Goal: Information Seeking & Learning: Learn about a topic

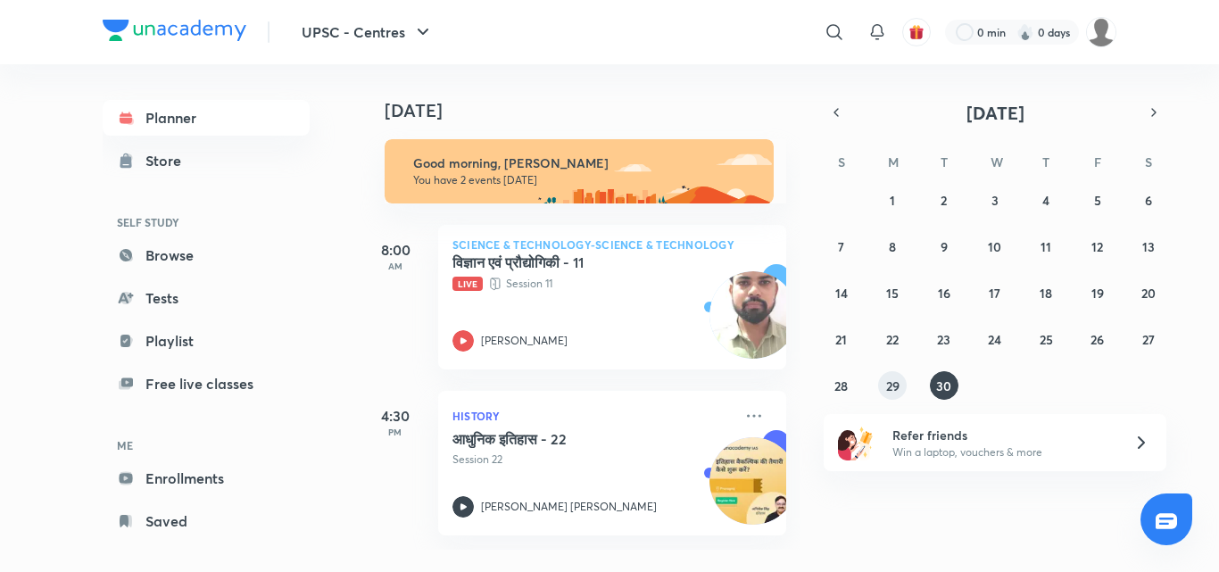
click at [895, 394] on button "29" at bounding box center [892, 385] width 29 height 29
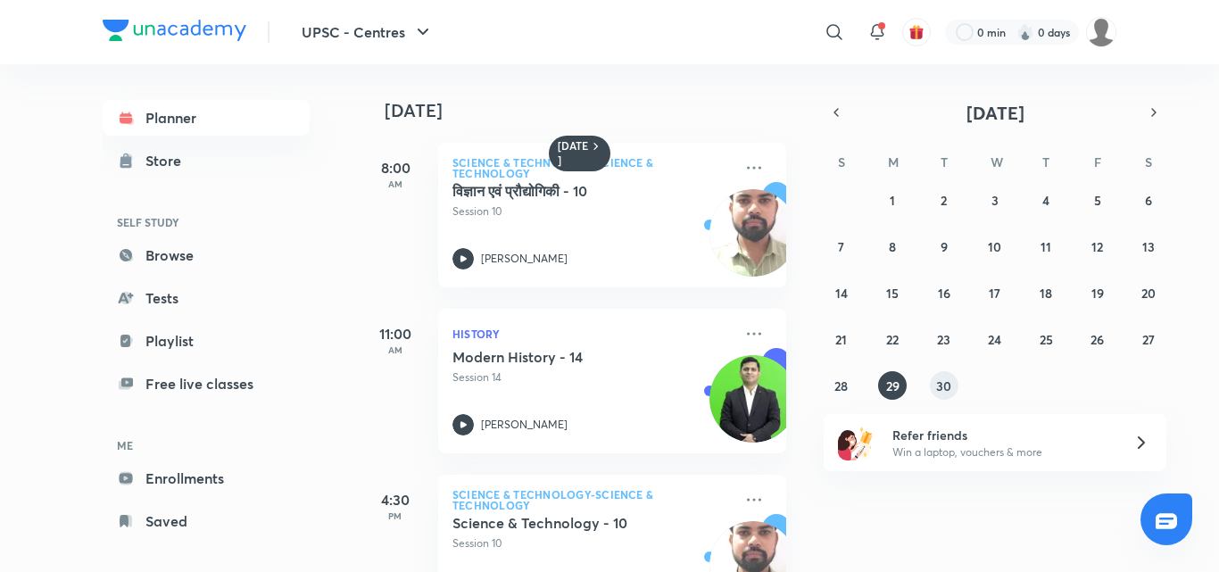
drag, startPoint x: 965, startPoint y: 378, endPoint x: 934, endPoint y: 390, distance: 32.5
click at [934, 390] on div "31 1 2 3 4 5 6 7 8 9 10 11 12 13 14 15 16 17 18 19 20 21 22 23 24 25 26 27 28 2…" at bounding box center [995, 293] width 343 height 214
click at [934, 390] on button "30" at bounding box center [944, 385] width 29 height 29
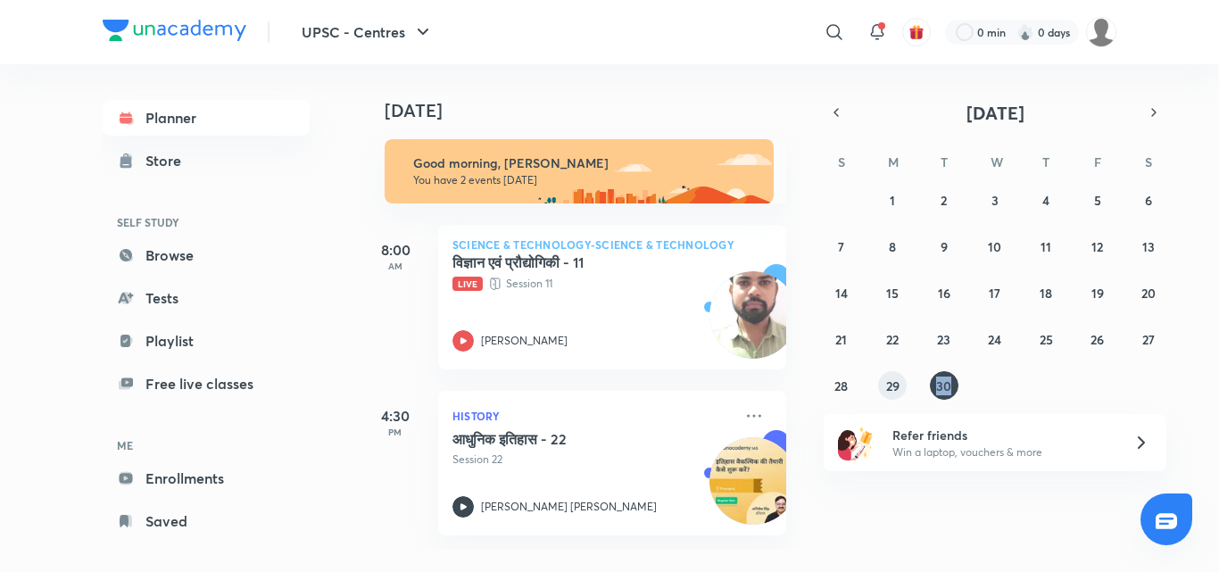
click at [903, 382] on button "29" at bounding box center [892, 385] width 29 height 29
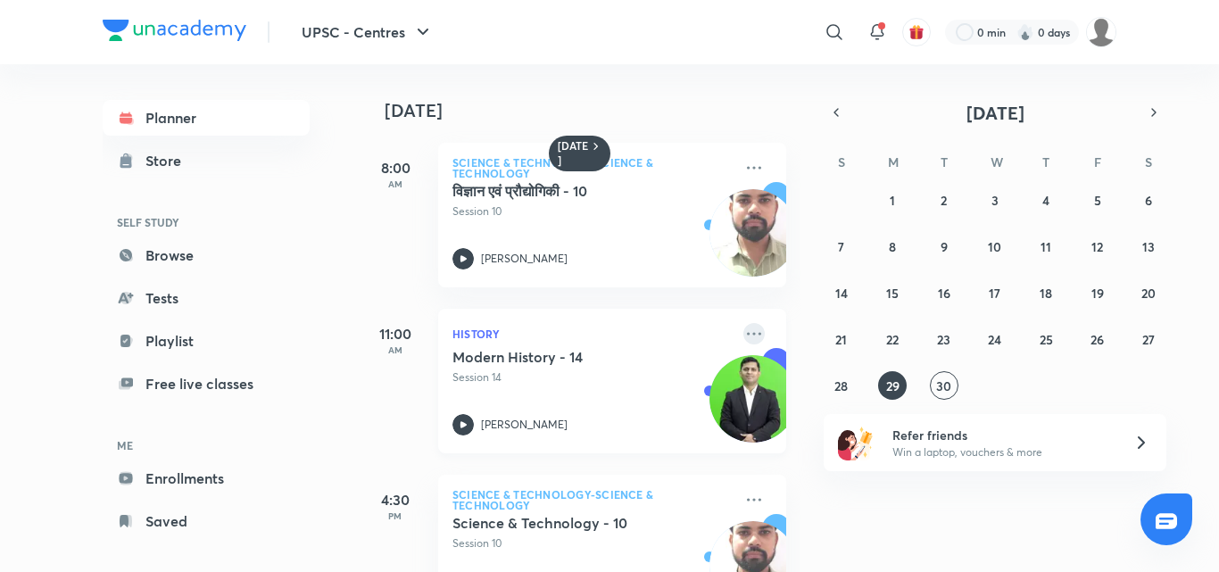
click at [743, 332] on icon at bounding box center [753, 333] width 21 height 21
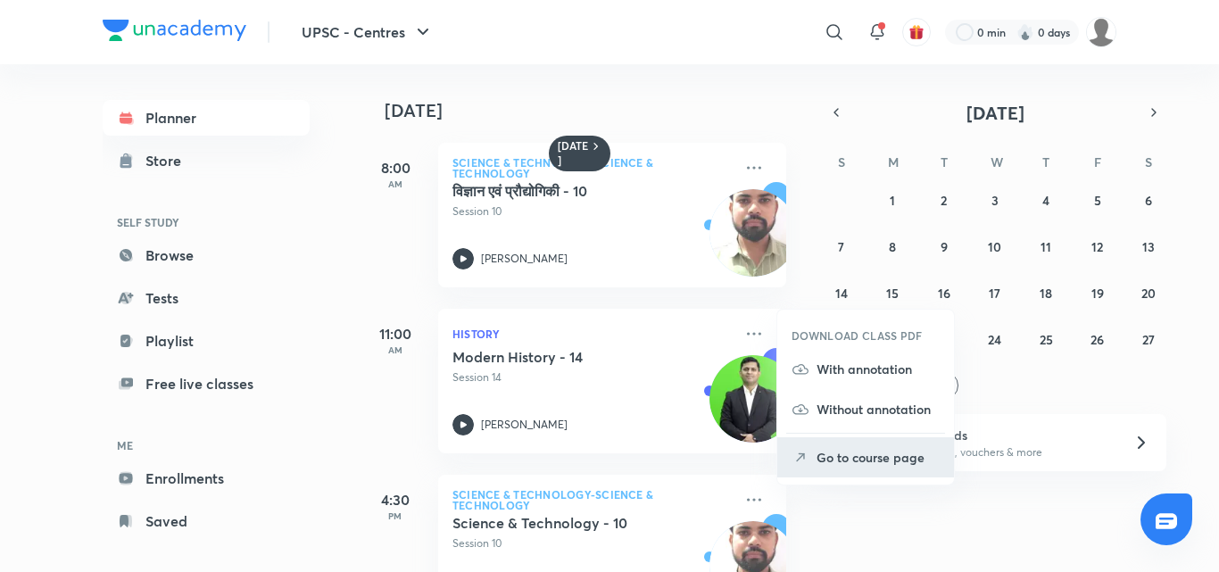
click at [817, 457] on p "Go to course page" at bounding box center [878, 457] width 123 height 19
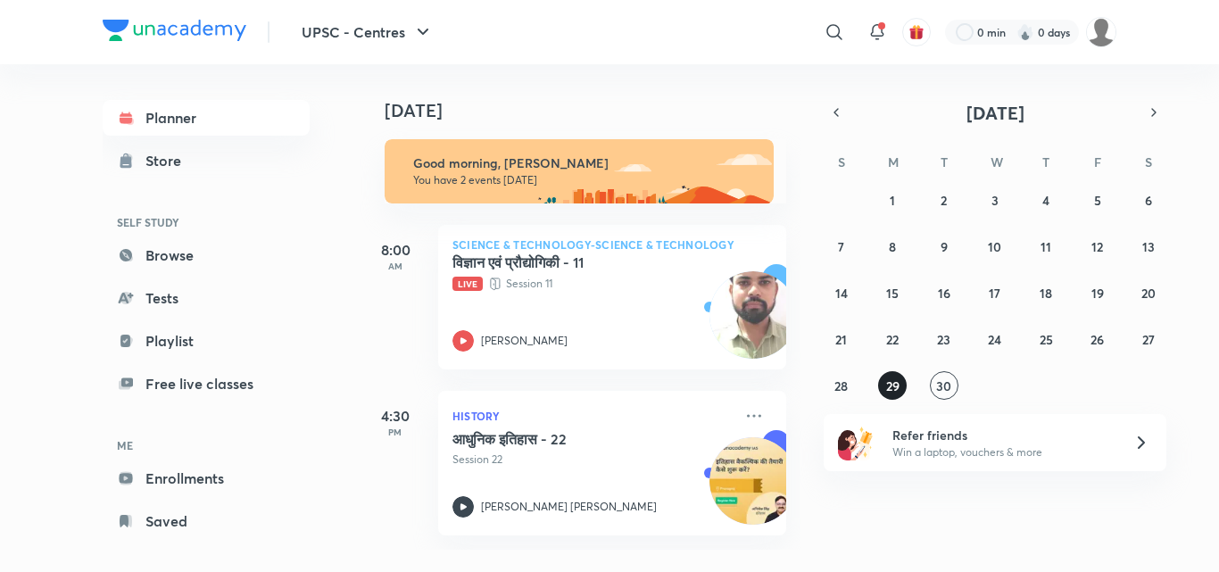
click at [892, 383] on abbr "29" at bounding box center [892, 385] width 13 height 17
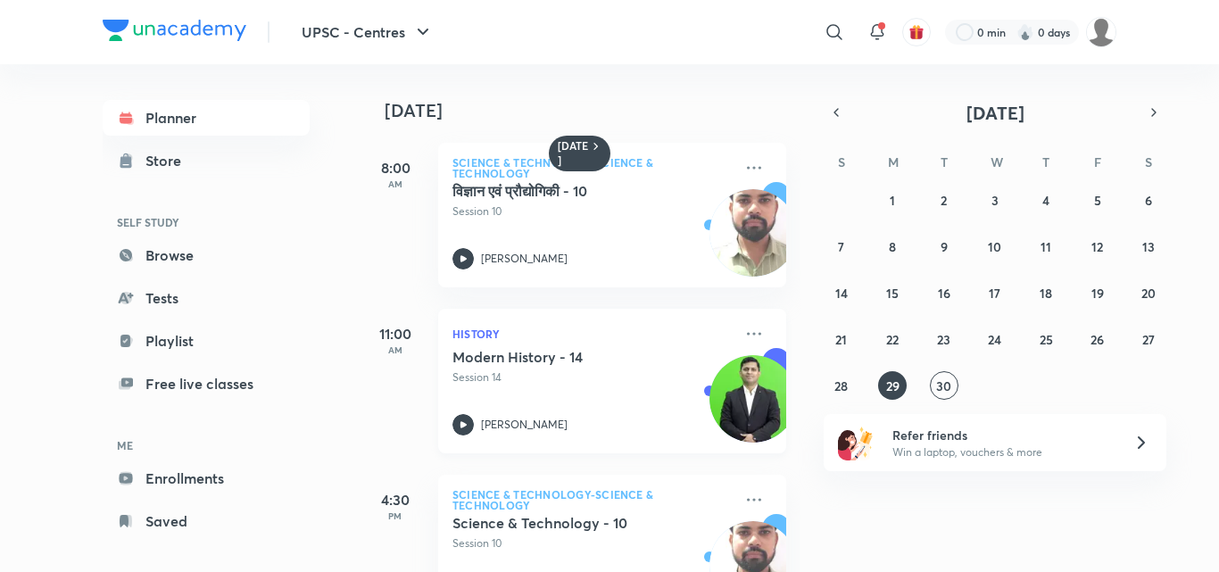
scroll to position [241, 0]
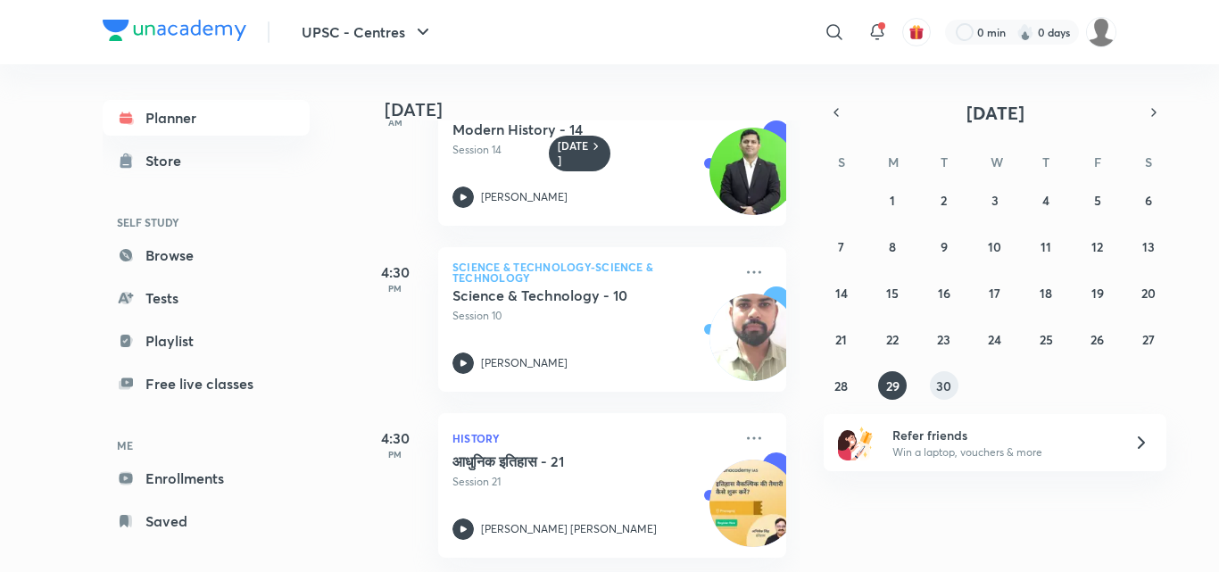
click at [940, 387] on abbr "30" at bounding box center [943, 385] width 15 height 17
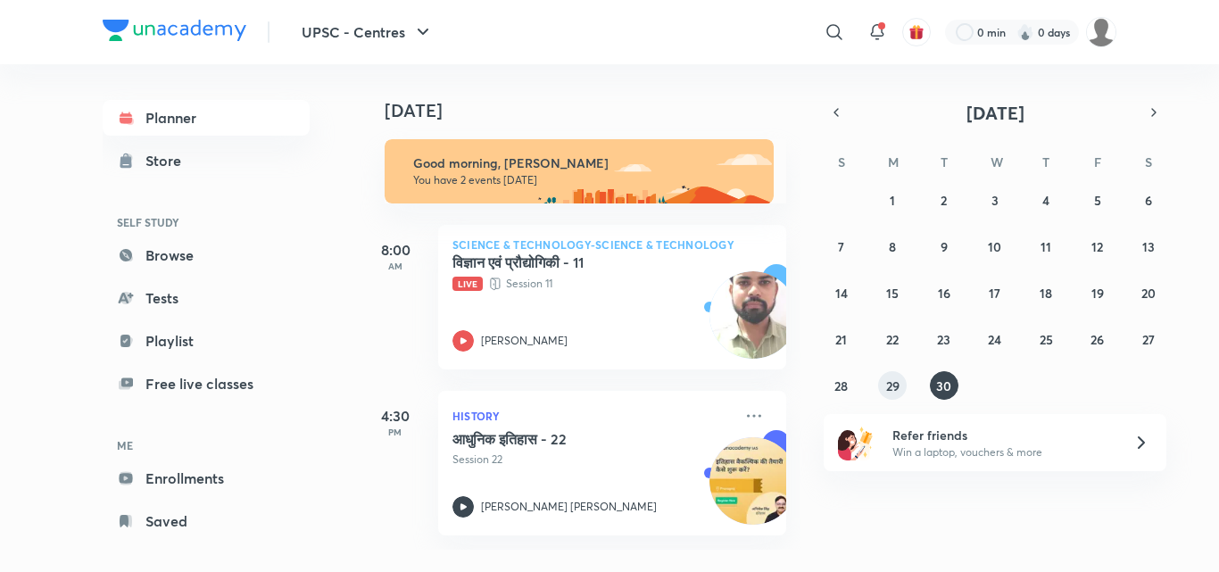
click at [891, 387] on abbr "29" at bounding box center [892, 385] width 13 height 17
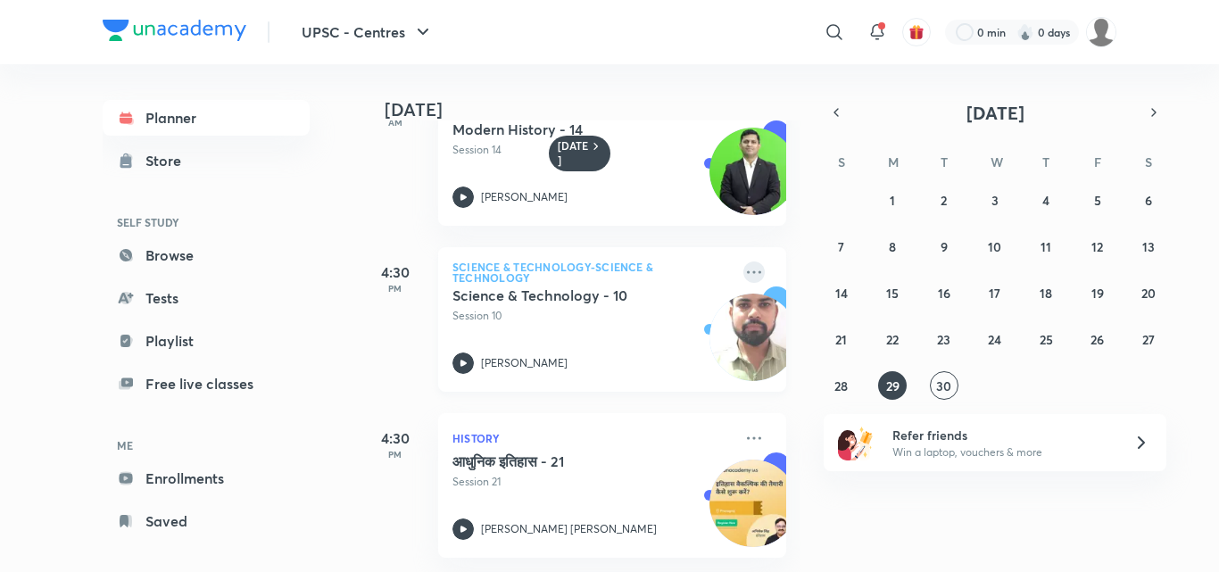
click at [743, 261] on icon at bounding box center [753, 271] width 21 height 21
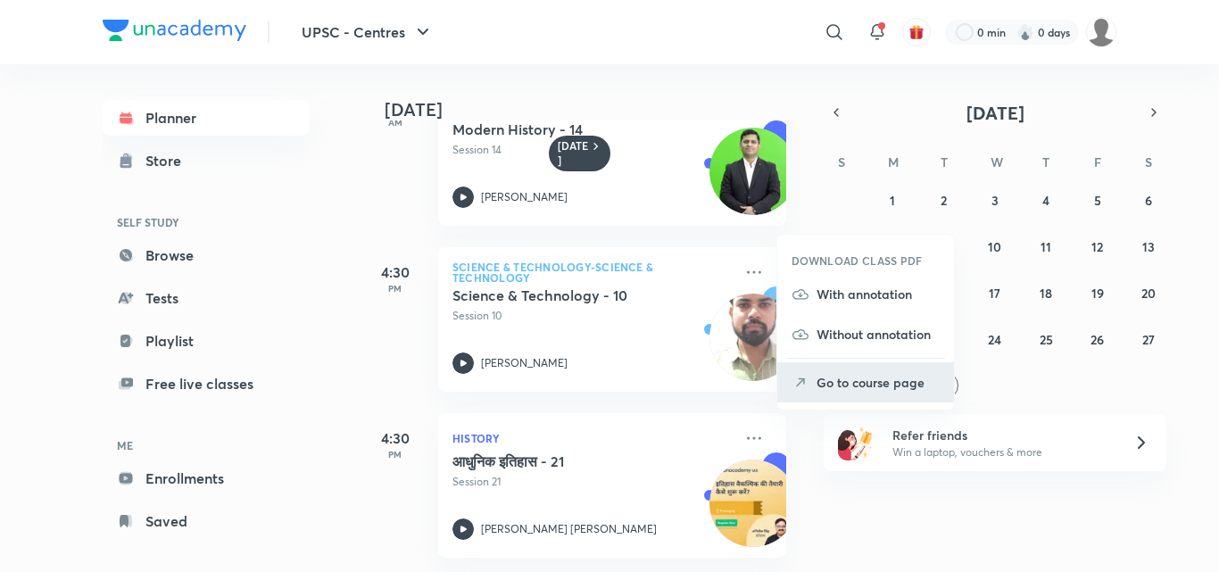
click at [810, 374] on li "Go to course page" at bounding box center [865, 382] width 177 height 40
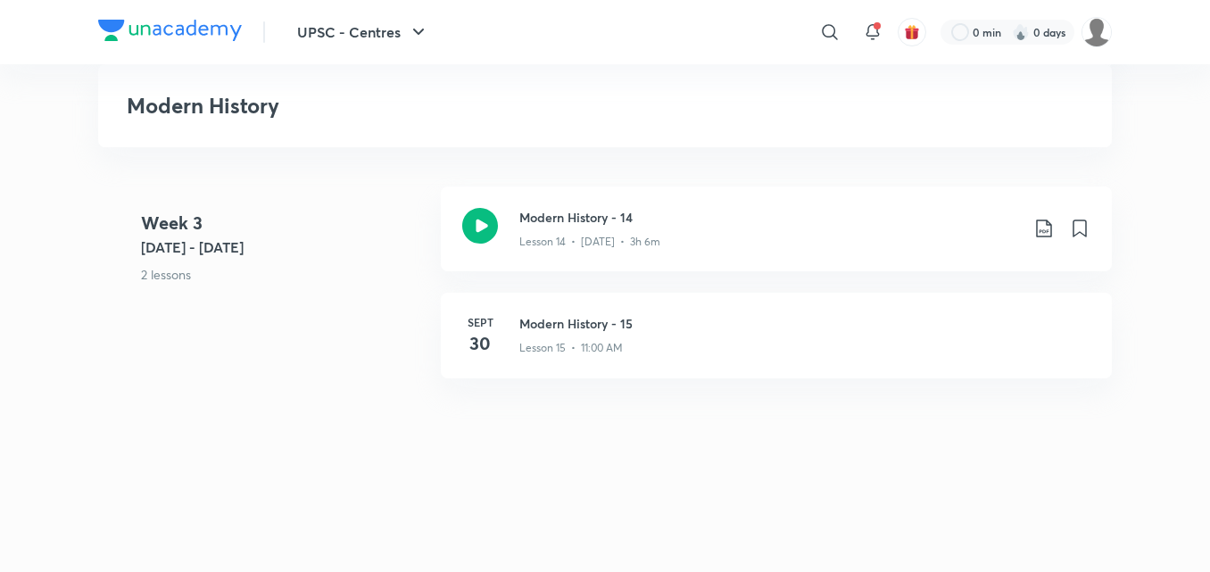
scroll to position [2269, 0]
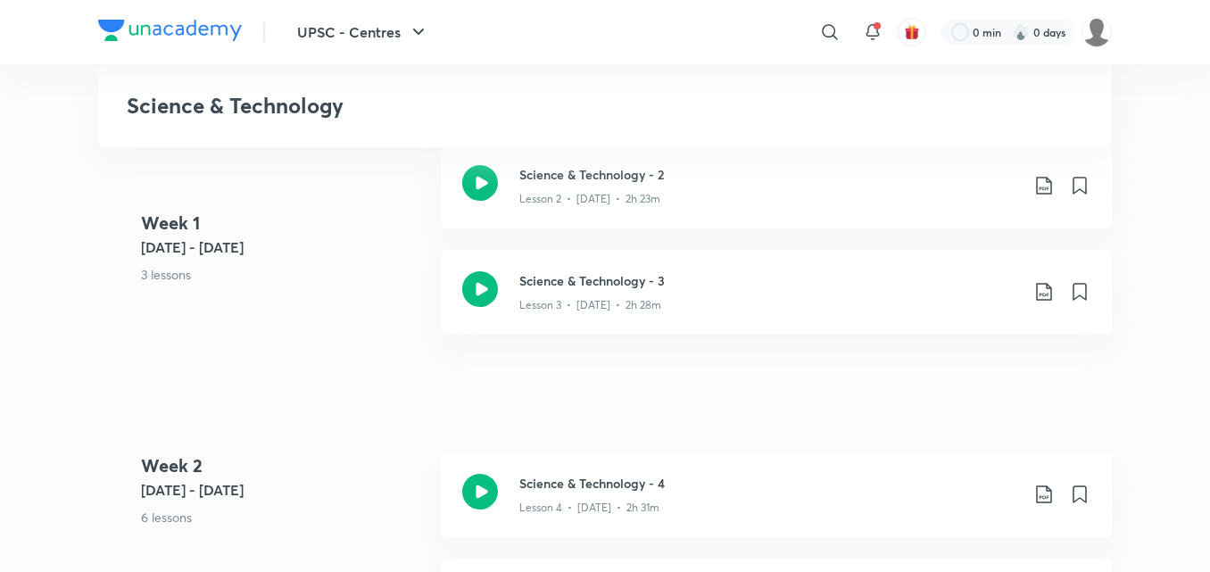
scroll to position [767, 0]
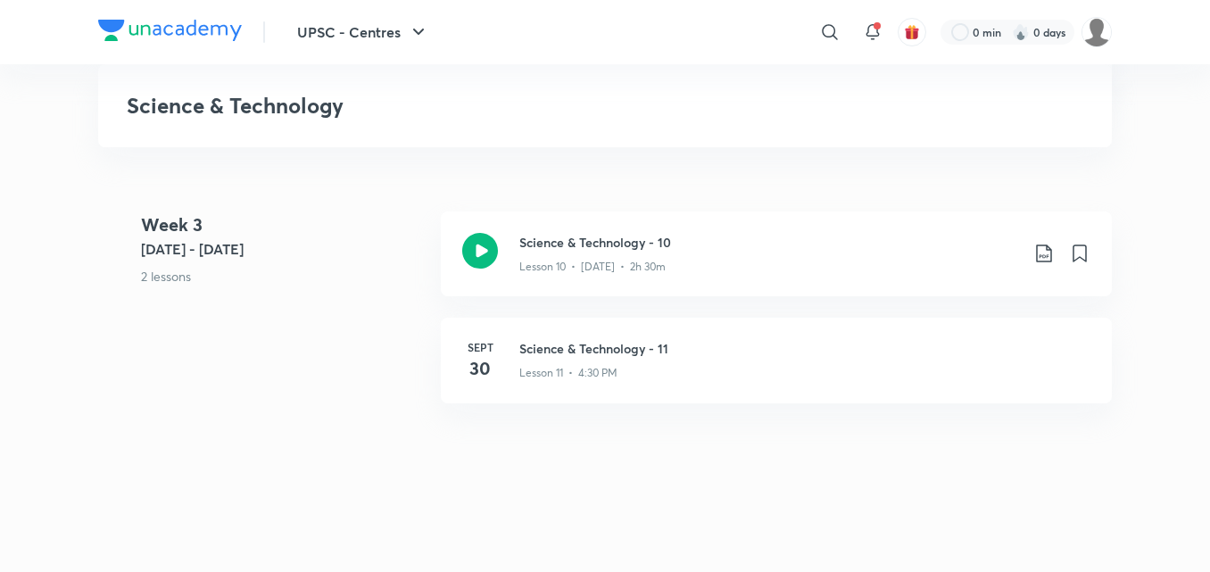
scroll to position [1719, 0]
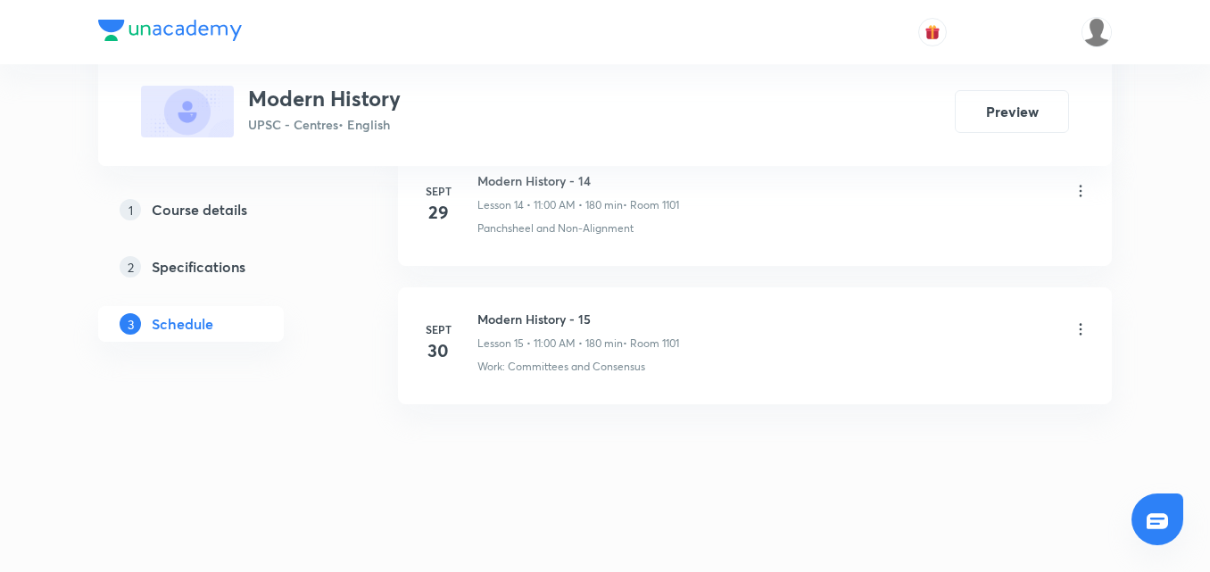
click at [1078, 329] on icon at bounding box center [1081, 329] width 18 height 18
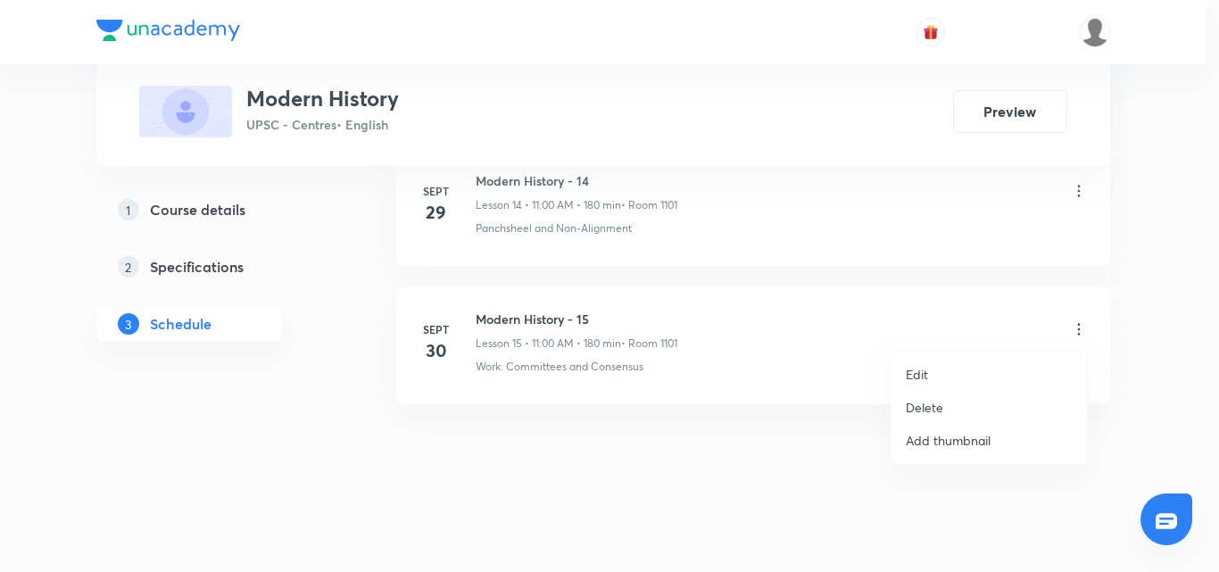
click at [919, 371] on p "Edit" at bounding box center [917, 374] width 22 height 19
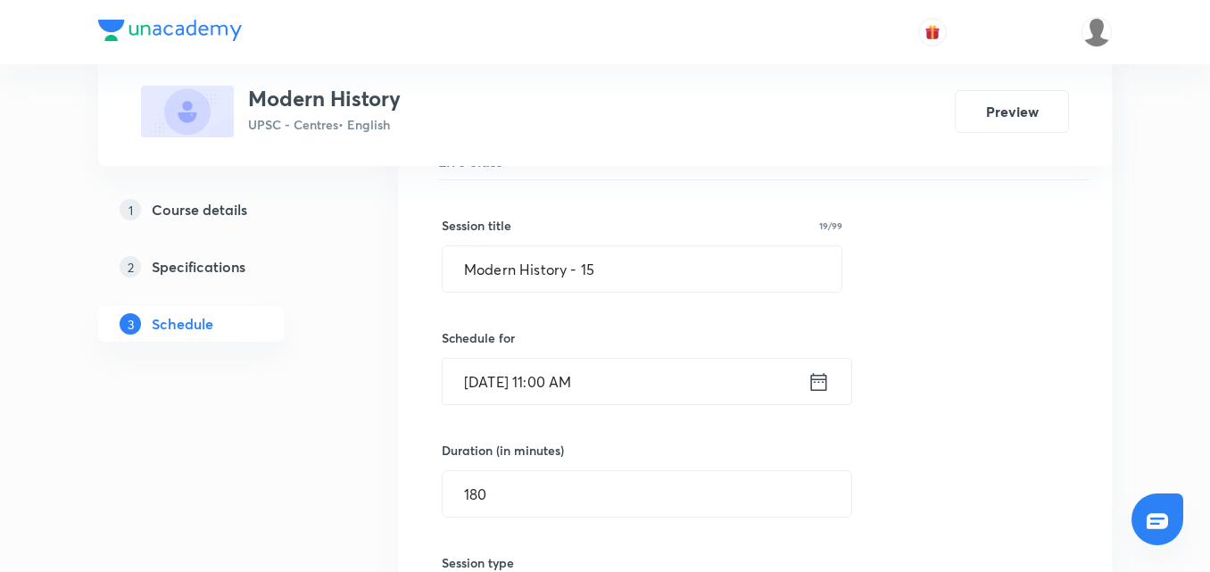
scroll to position [2222, 0]
click at [815, 385] on icon at bounding box center [819, 383] width 22 height 25
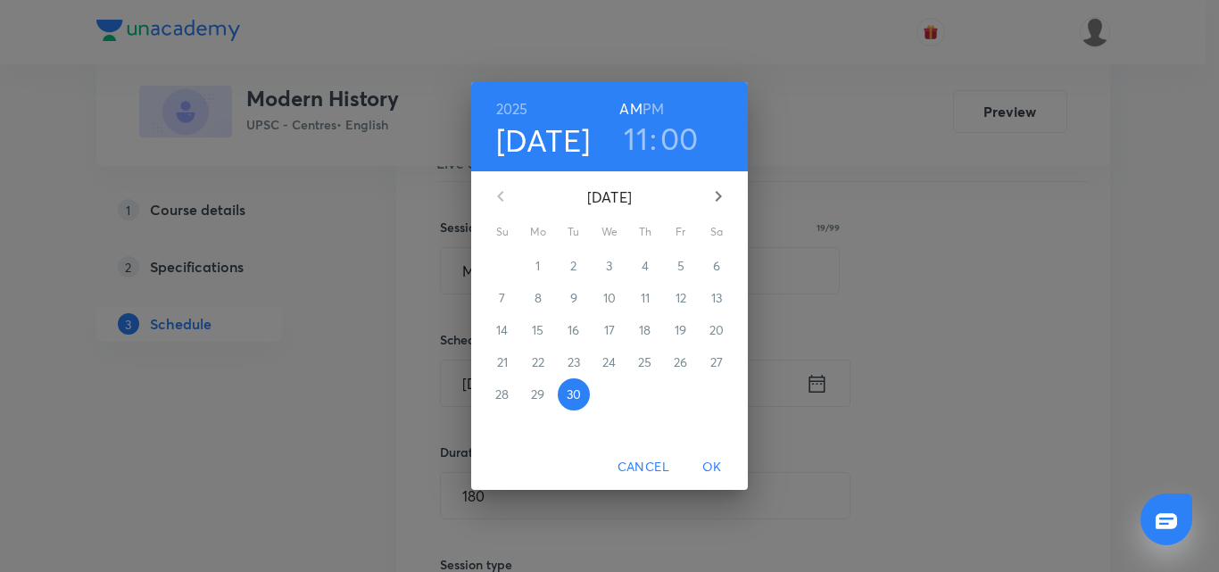
click at [668, 137] on h3 "00" at bounding box center [679, 138] width 38 height 37
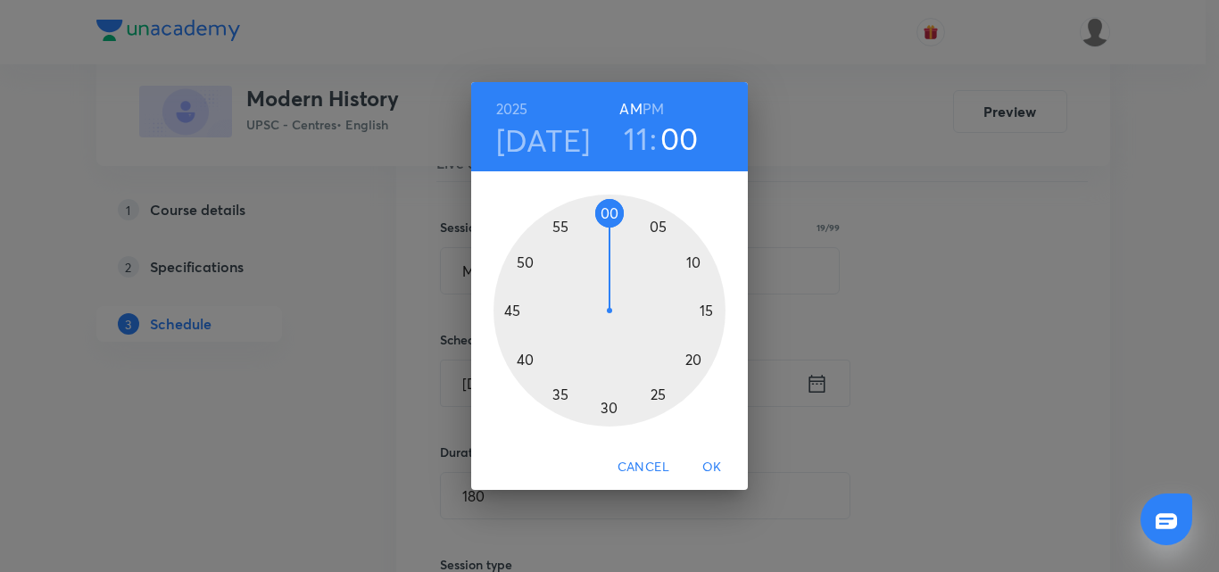
click at [658, 228] on div at bounding box center [610, 311] width 232 height 232
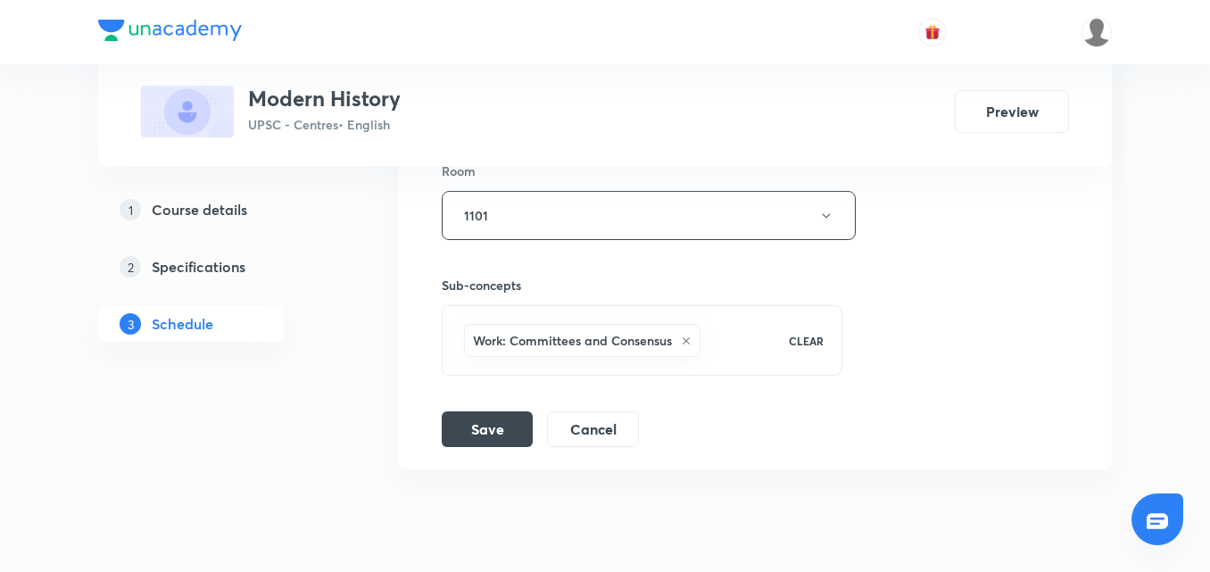
scroll to position [2800, 0]
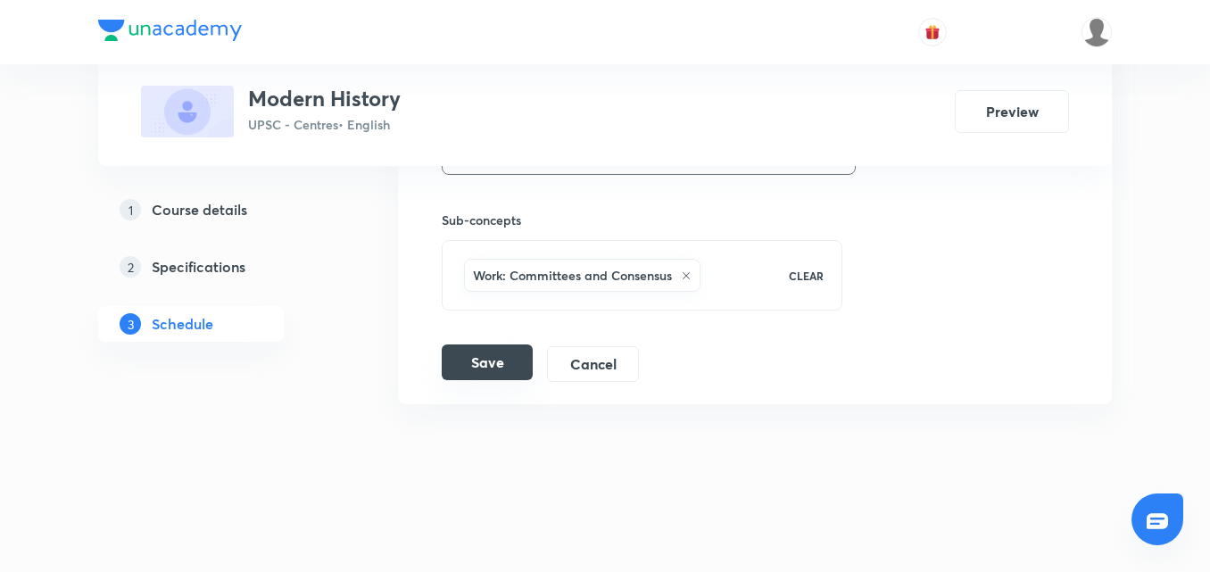
click at [482, 353] on button "Save" at bounding box center [487, 362] width 91 height 36
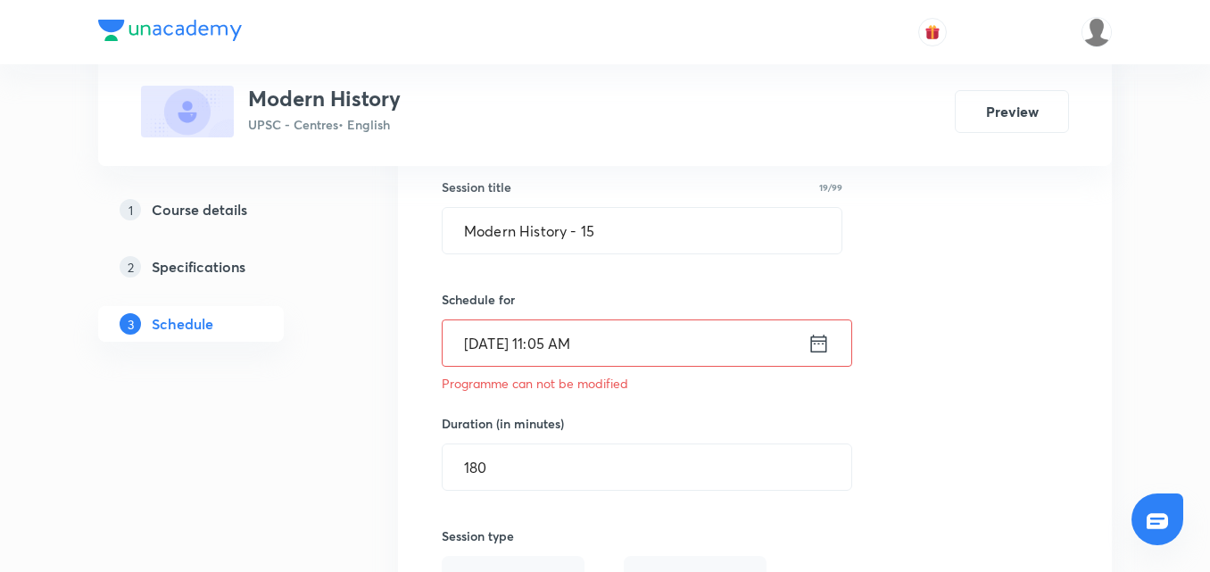
scroll to position [2264, 0]
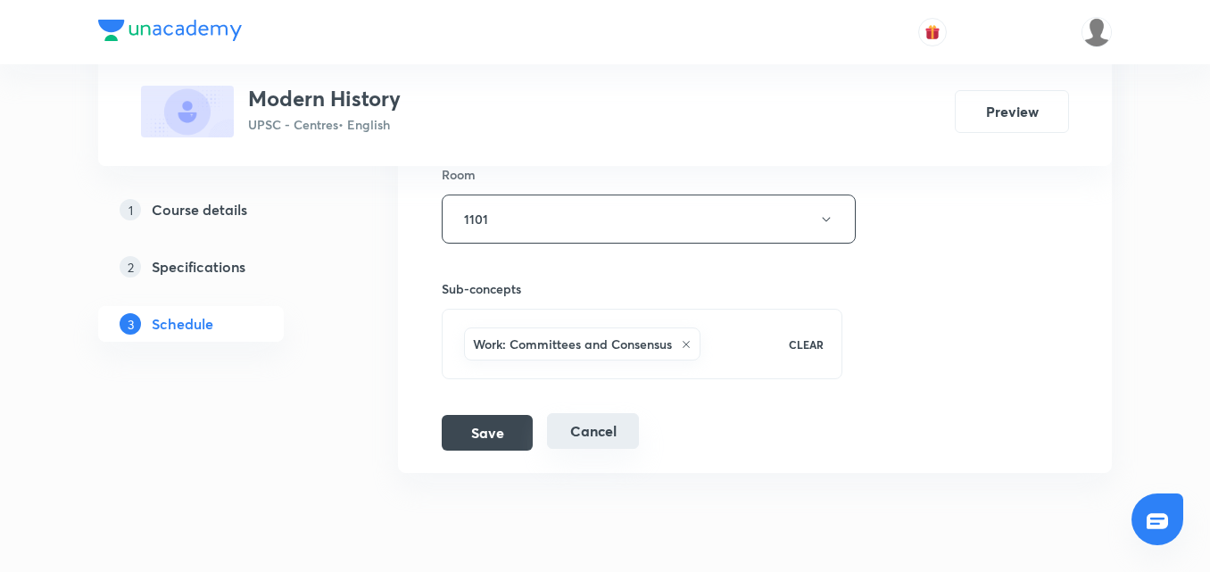
click at [603, 420] on button "Cancel" at bounding box center [593, 431] width 92 height 36
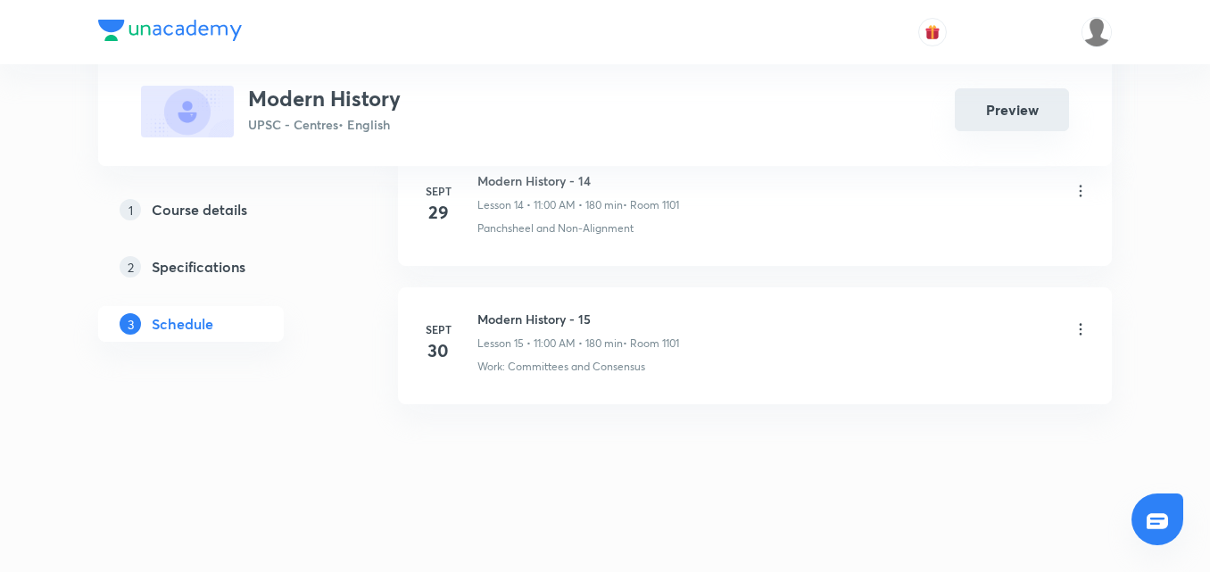
click at [1010, 105] on button "Preview" at bounding box center [1012, 109] width 114 height 43
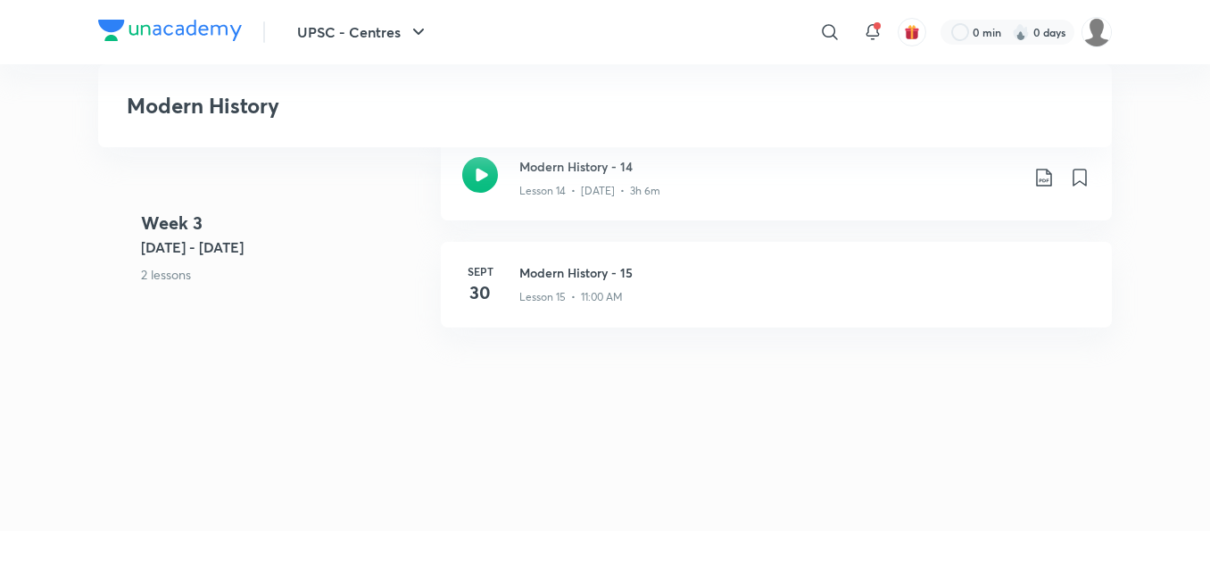
scroll to position [2294, 0]
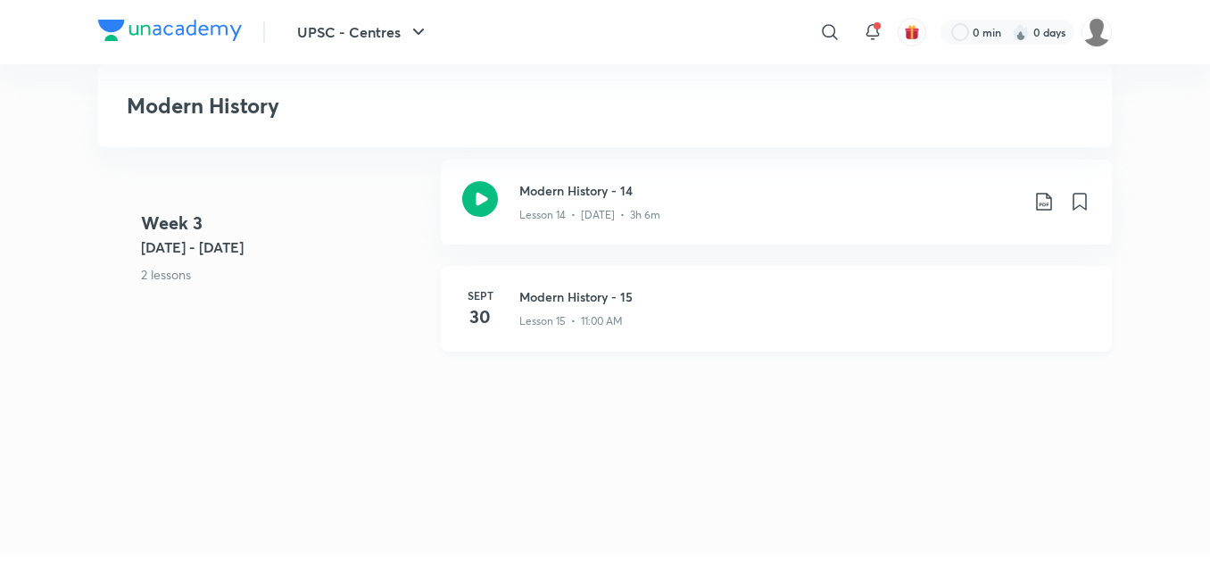
click at [674, 301] on h3 "Modern History - 15" at bounding box center [804, 296] width 571 height 19
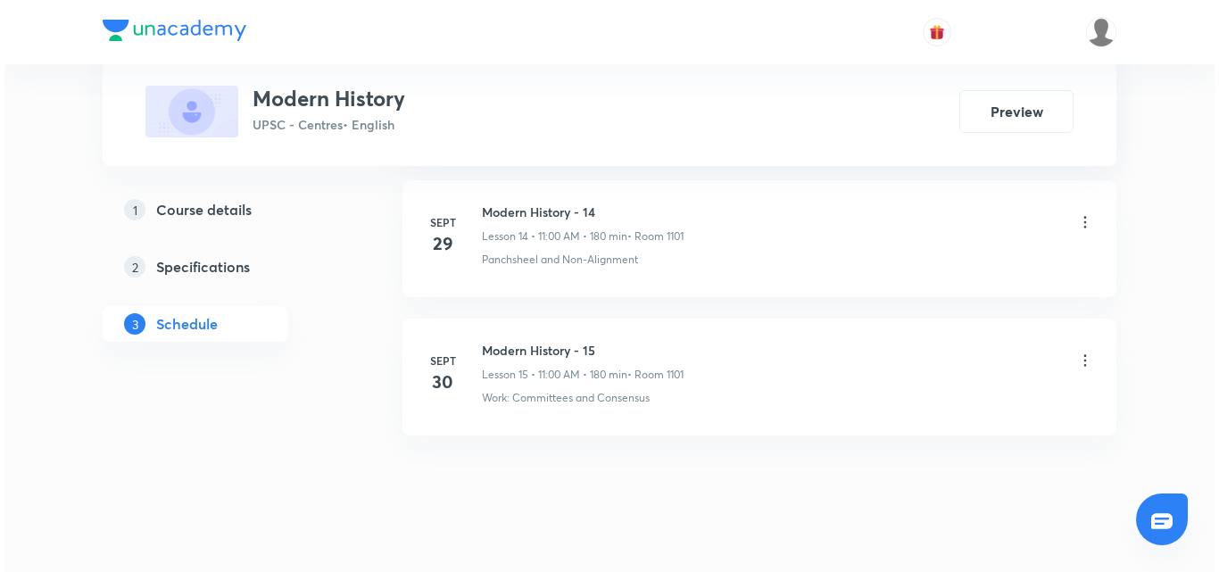
scroll to position [2933, 0]
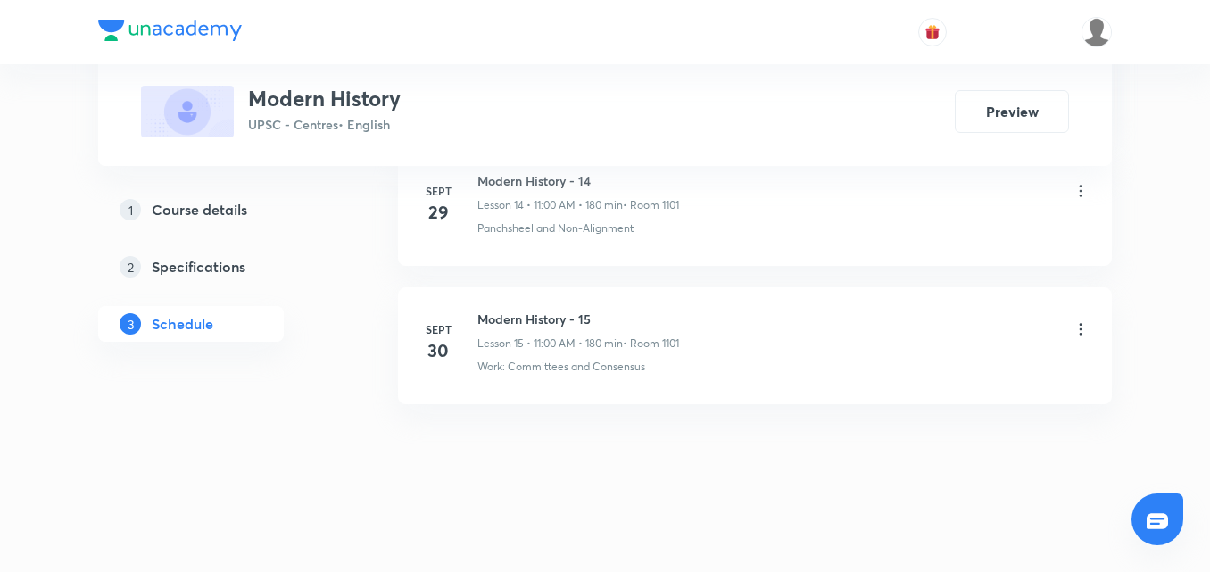
click at [1083, 328] on icon at bounding box center [1081, 329] width 18 height 18
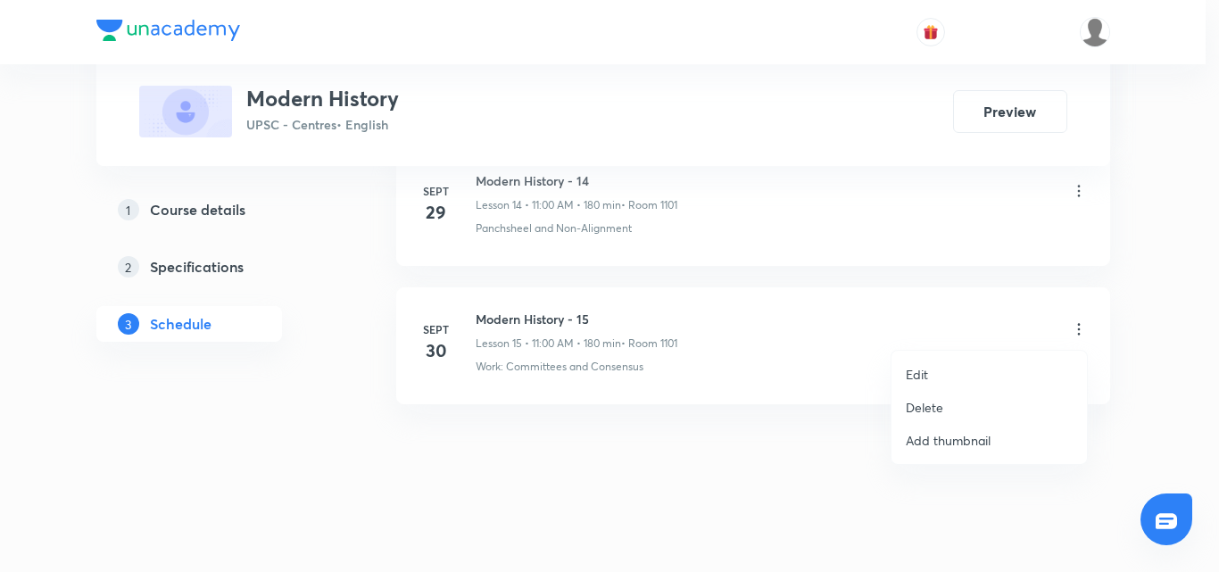
click at [925, 371] on p "Edit" at bounding box center [917, 374] width 22 height 19
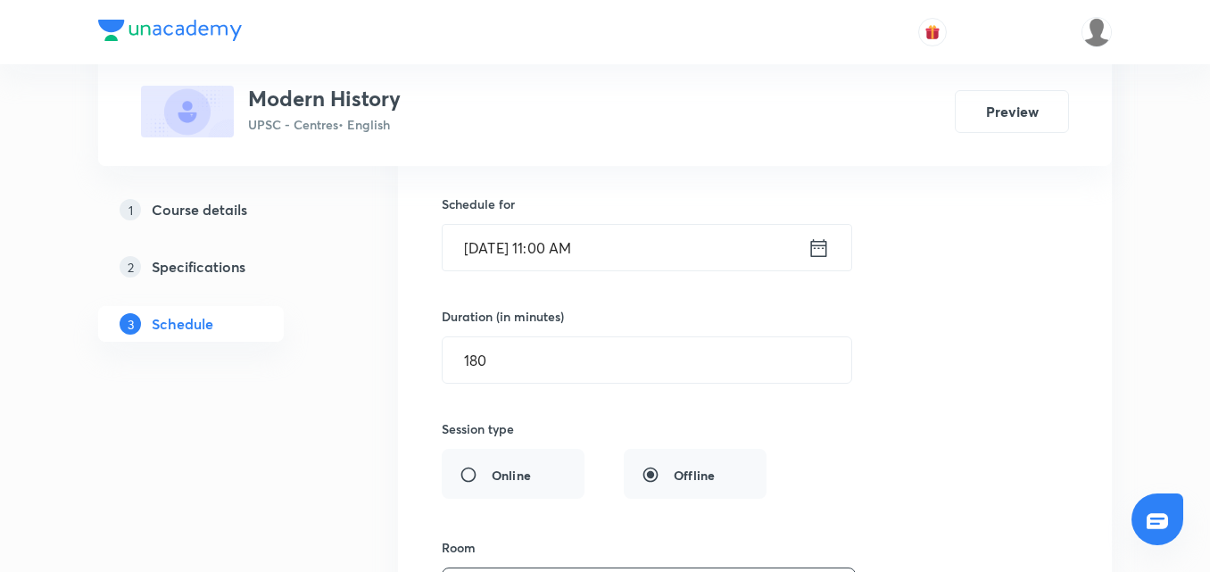
scroll to position [2357, 0]
click at [825, 253] on icon at bounding box center [819, 248] width 22 height 25
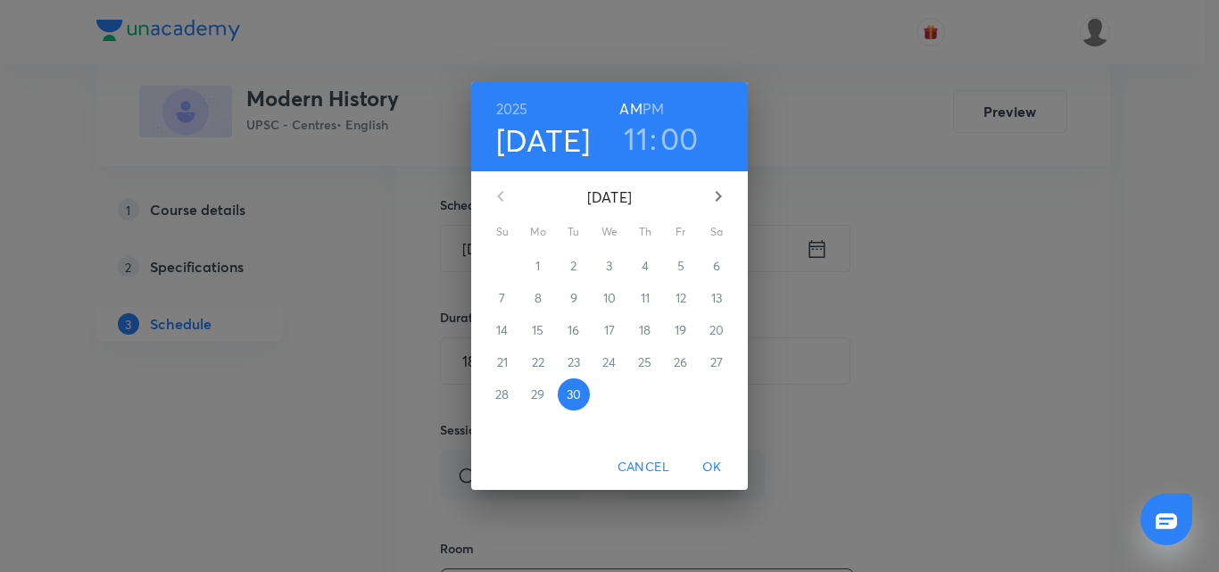
click at [681, 129] on h3 "00" at bounding box center [679, 138] width 38 height 37
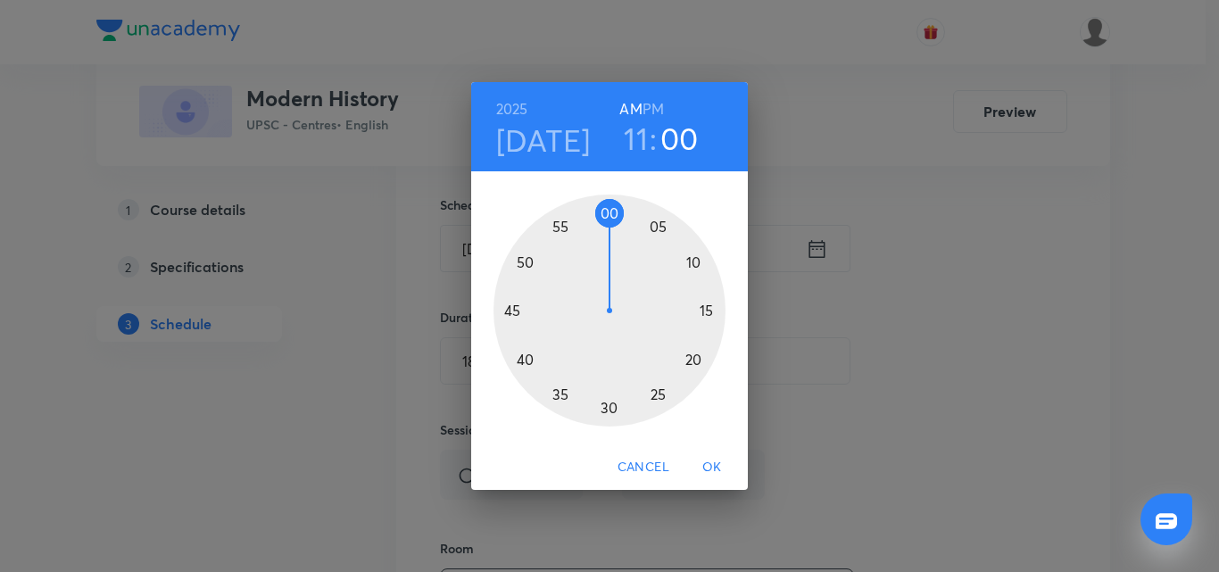
click at [691, 261] on div at bounding box center [610, 311] width 232 height 232
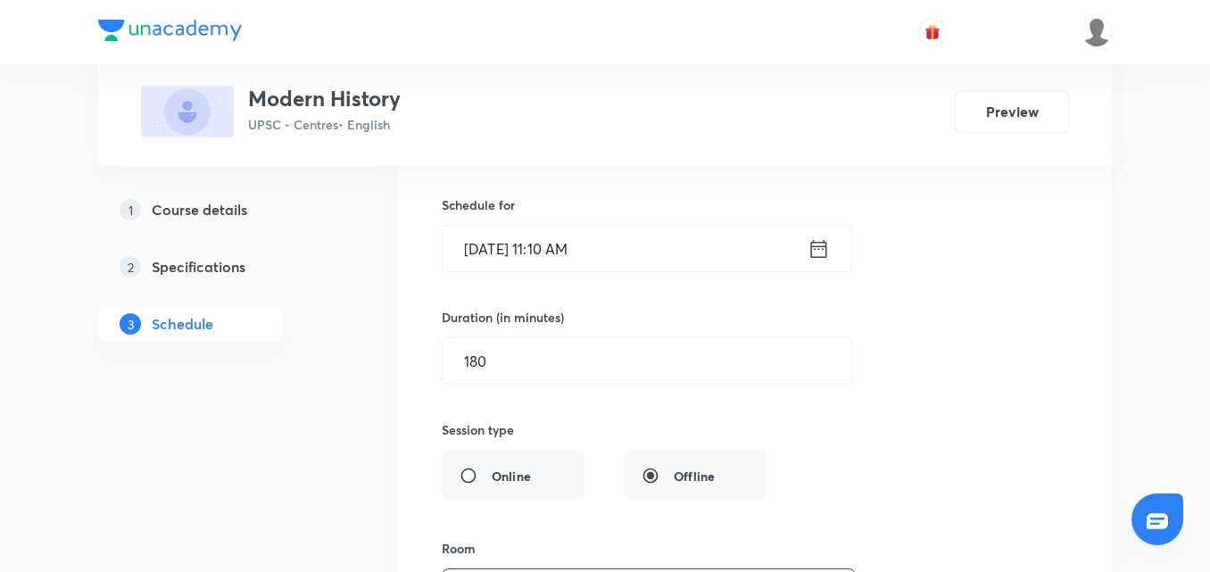
scroll to position [2800, 0]
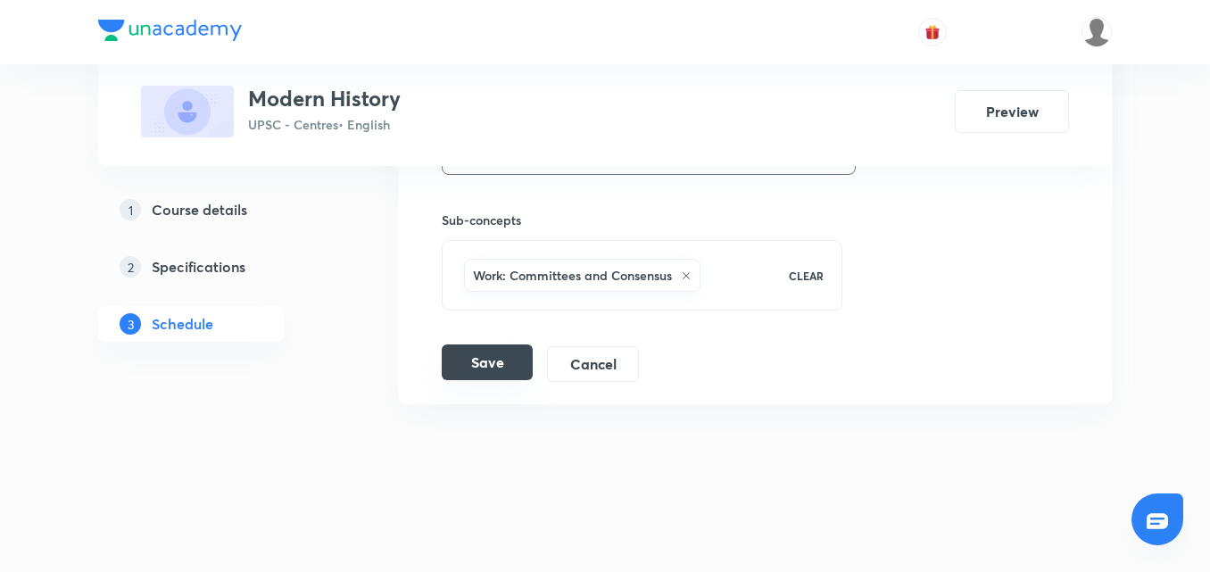
click at [477, 351] on button "Save" at bounding box center [487, 362] width 91 height 36
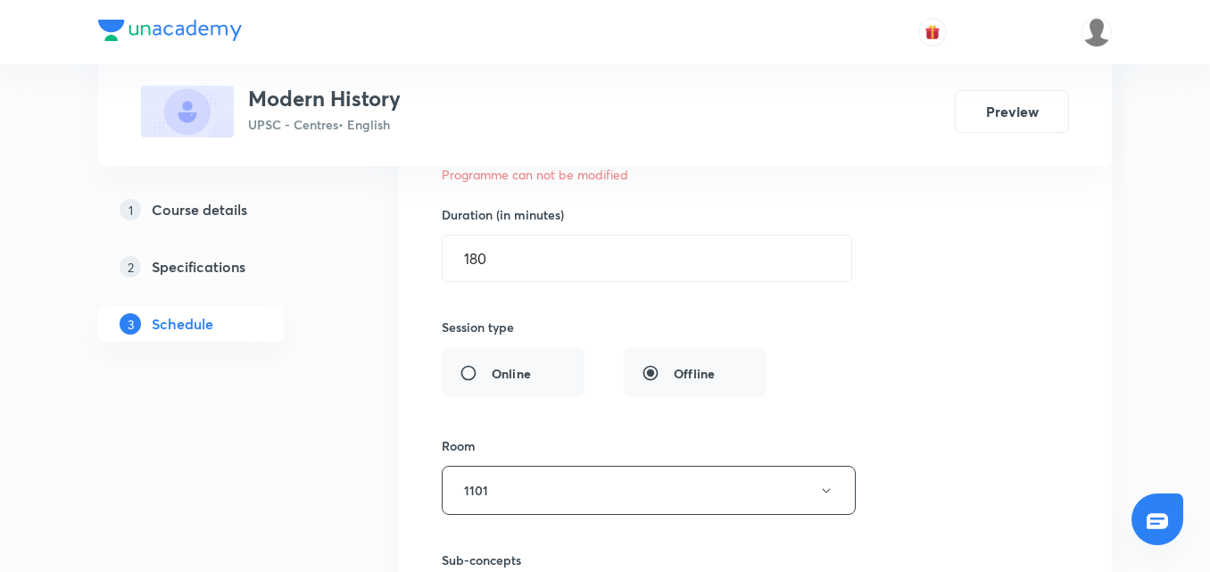
scroll to position [2811, 0]
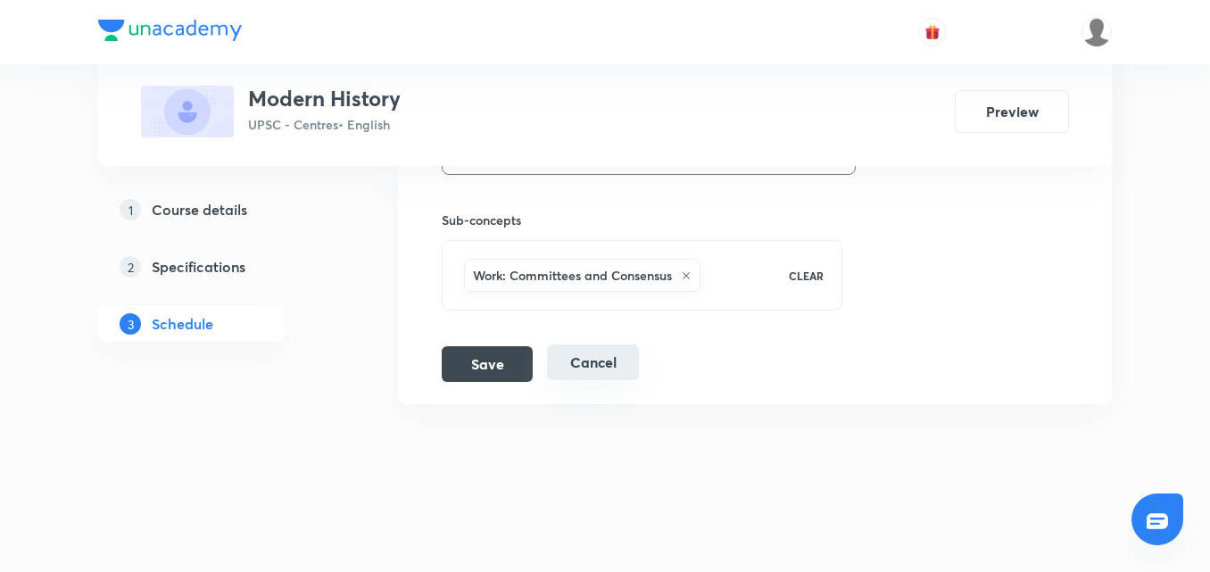
click at [574, 369] on button "Cancel" at bounding box center [593, 362] width 92 height 36
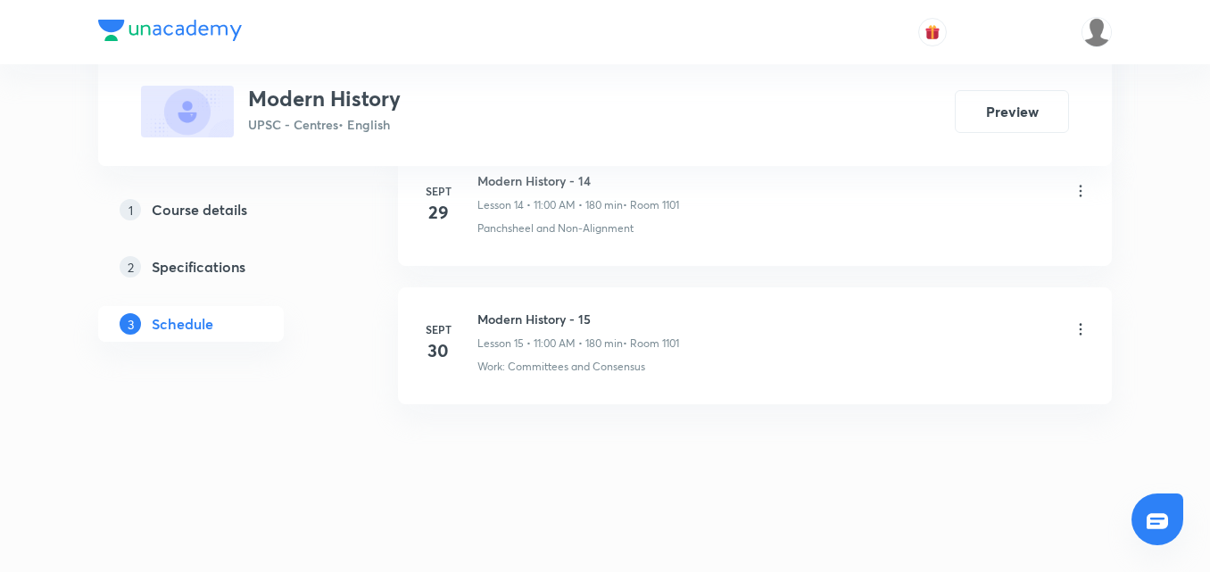
scroll to position [2113, 0]
click at [1081, 327] on icon at bounding box center [1081, 329] width 18 height 18
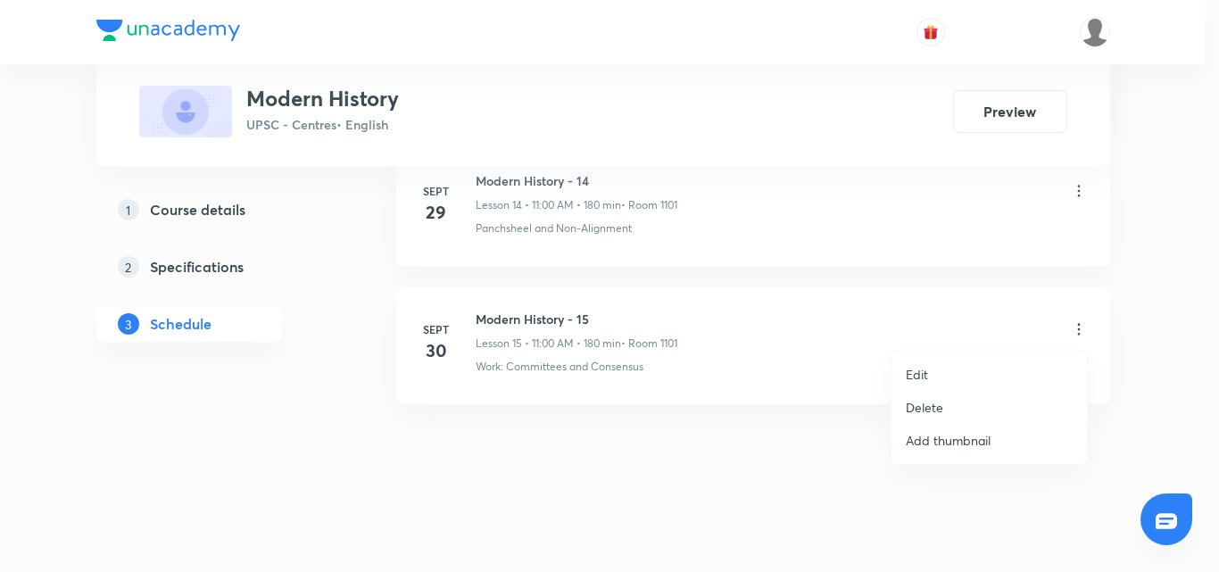
click at [682, 468] on div at bounding box center [609, 286] width 1219 height 572
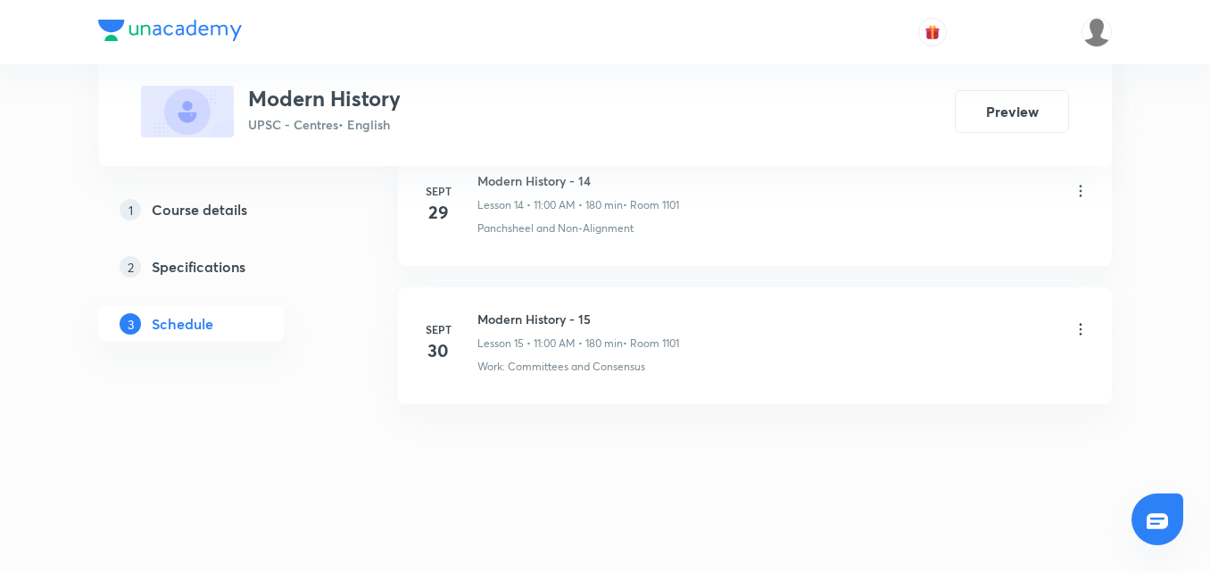
click at [1079, 329] on icon at bounding box center [1081, 329] width 18 height 18
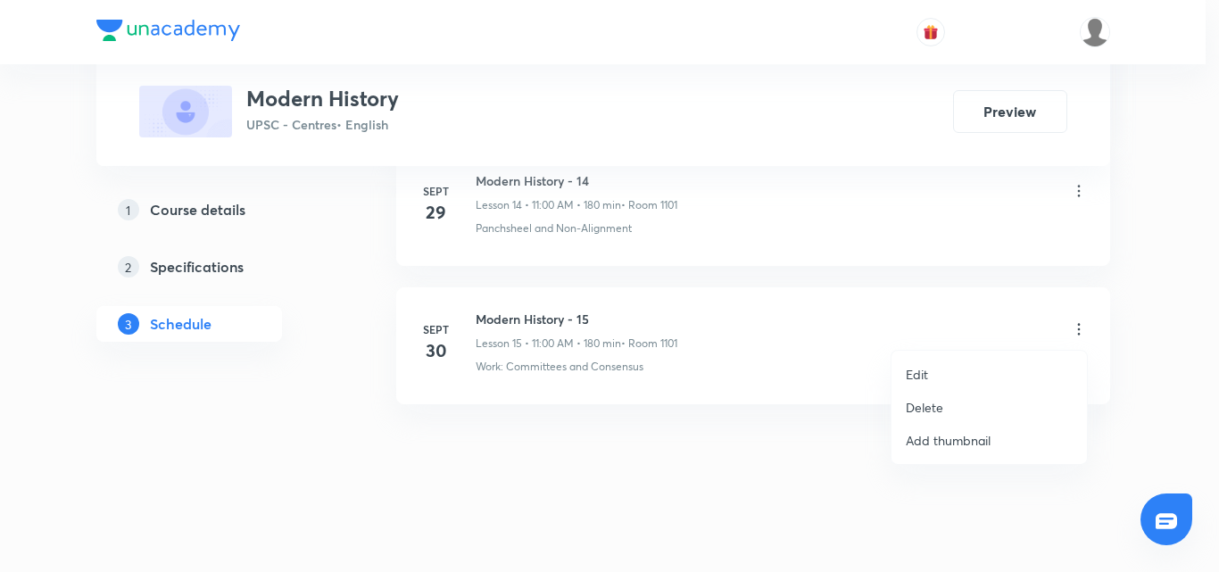
click at [700, 460] on div at bounding box center [609, 286] width 1219 height 572
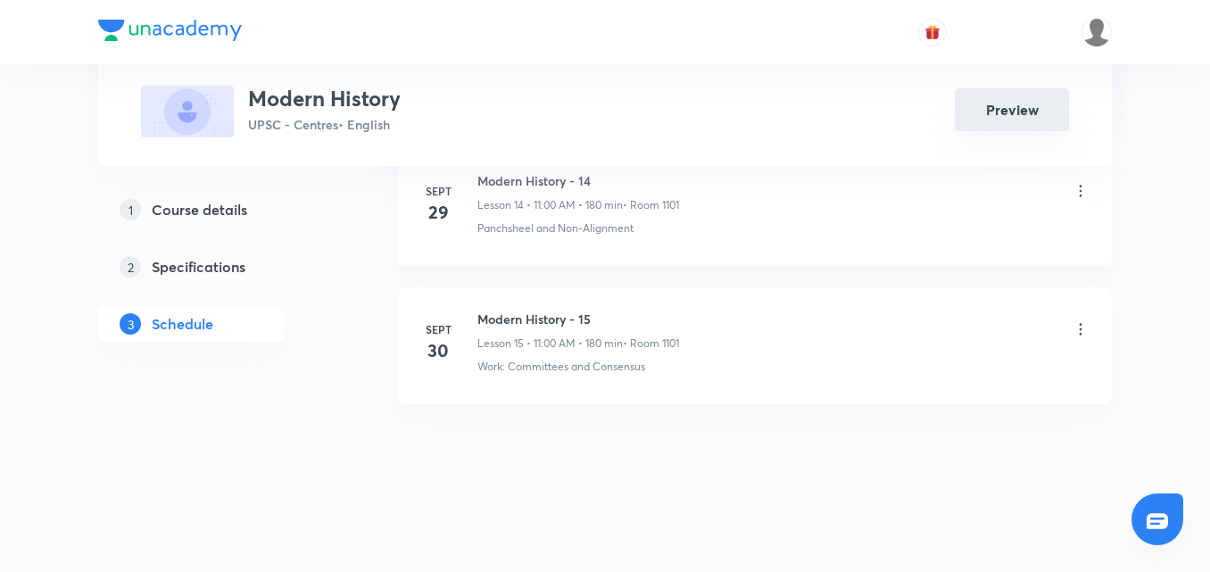
click at [1005, 111] on button "Preview" at bounding box center [1012, 109] width 114 height 43
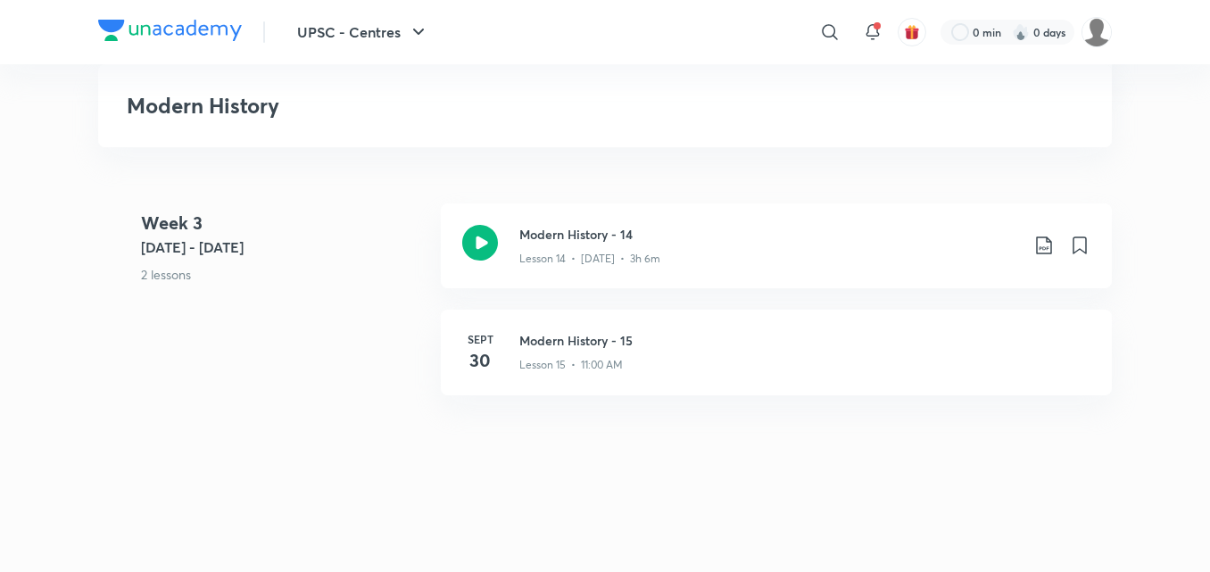
scroll to position [2252, 0]
click at [675, 346] on h3 "Modern History - 15" at bounding box center [804, 339] width 571 height 19
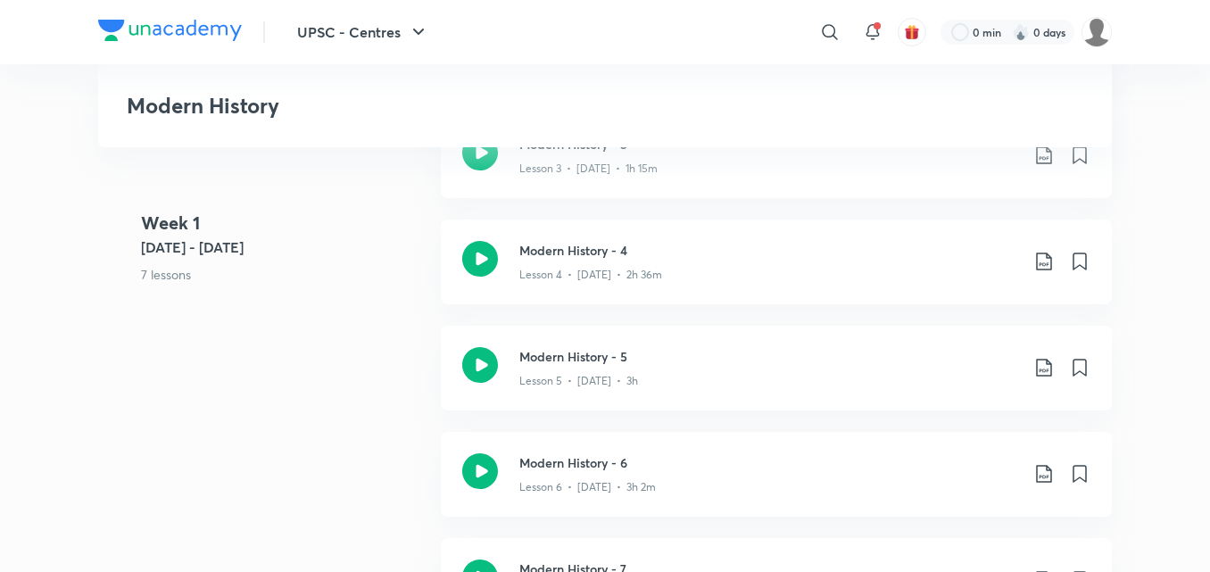
scroll to position [948, 0]
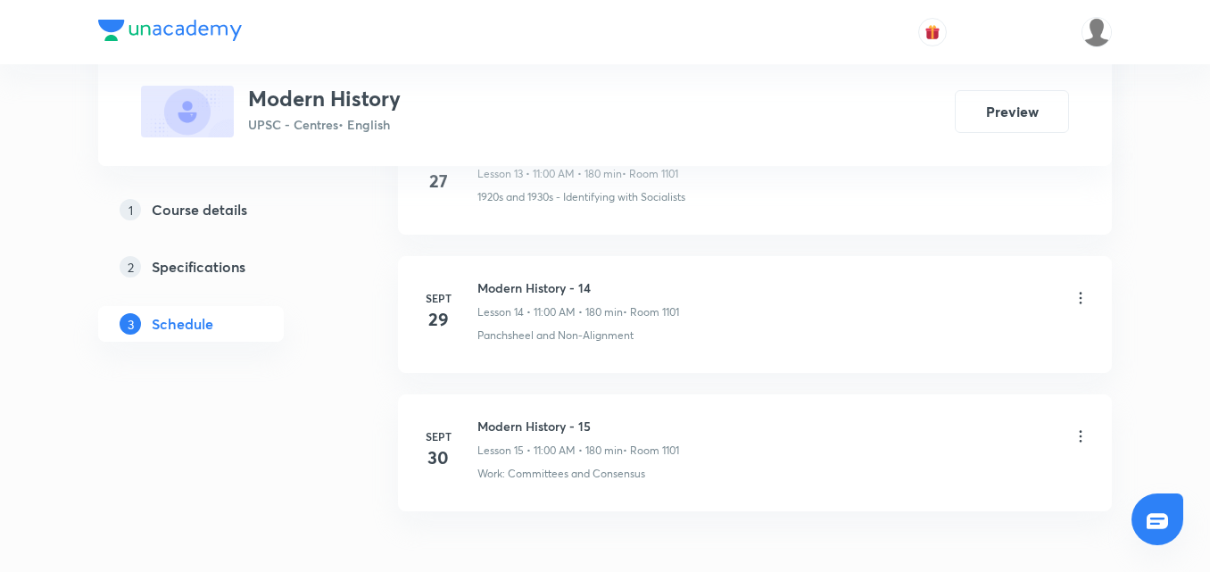
scroll to position [2933, 0]
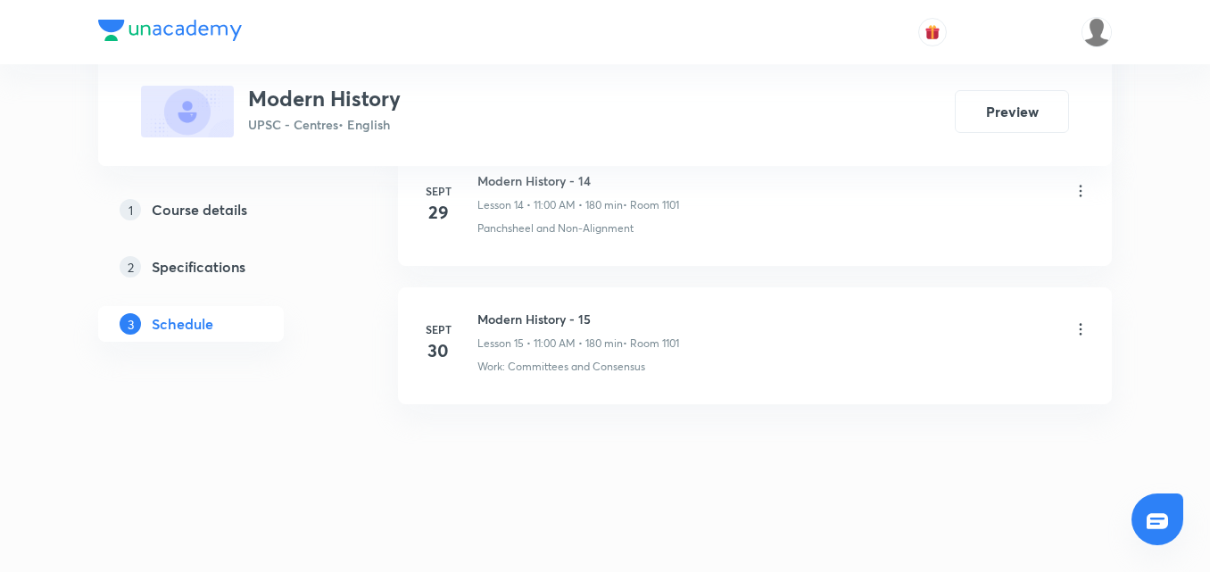
click at [1083, 328] on icon at bounding box center [1081, 329] width 18 height 18
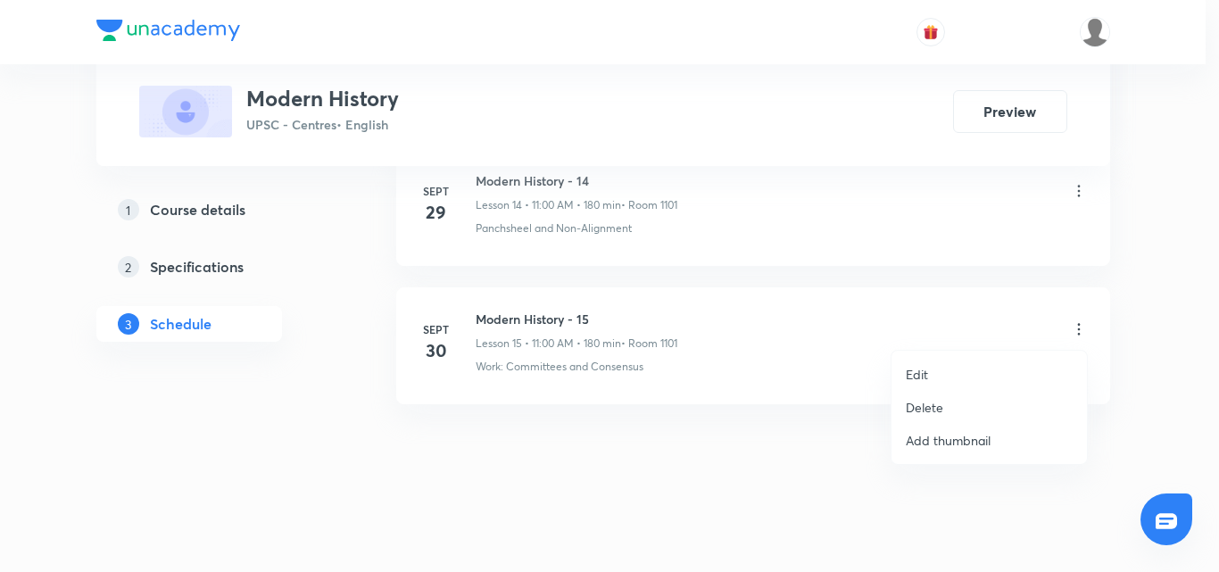
click at [939, 408] on p "Delete" at bounding box center [924, 407] width 37 height 19
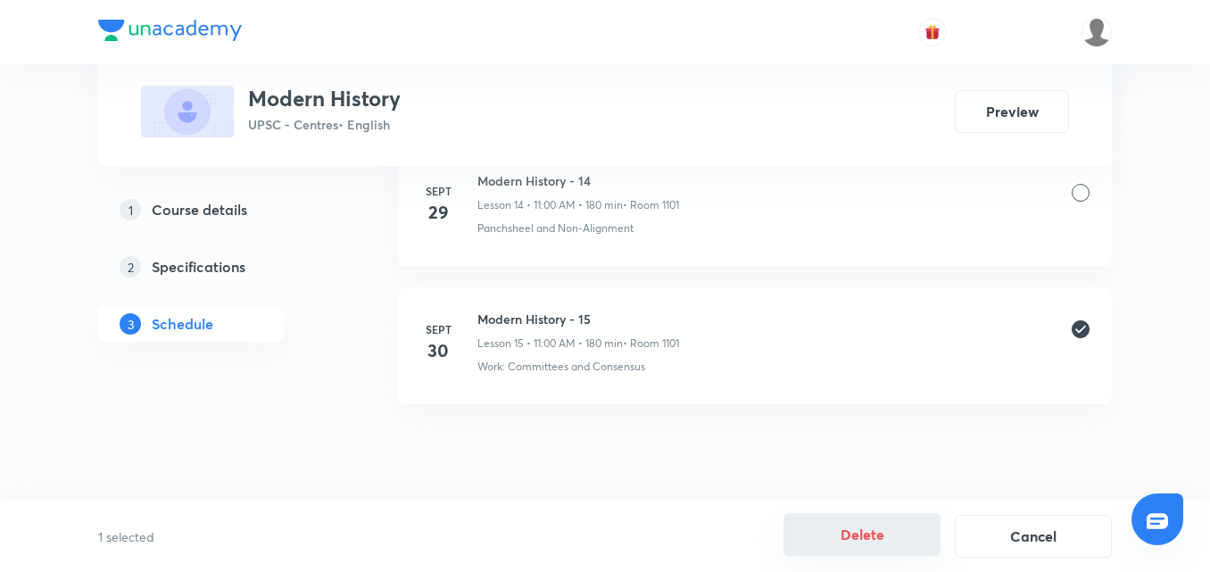
click at [862, 540] on button "Delete" at bounding box center [862, 534] width 157 height 43
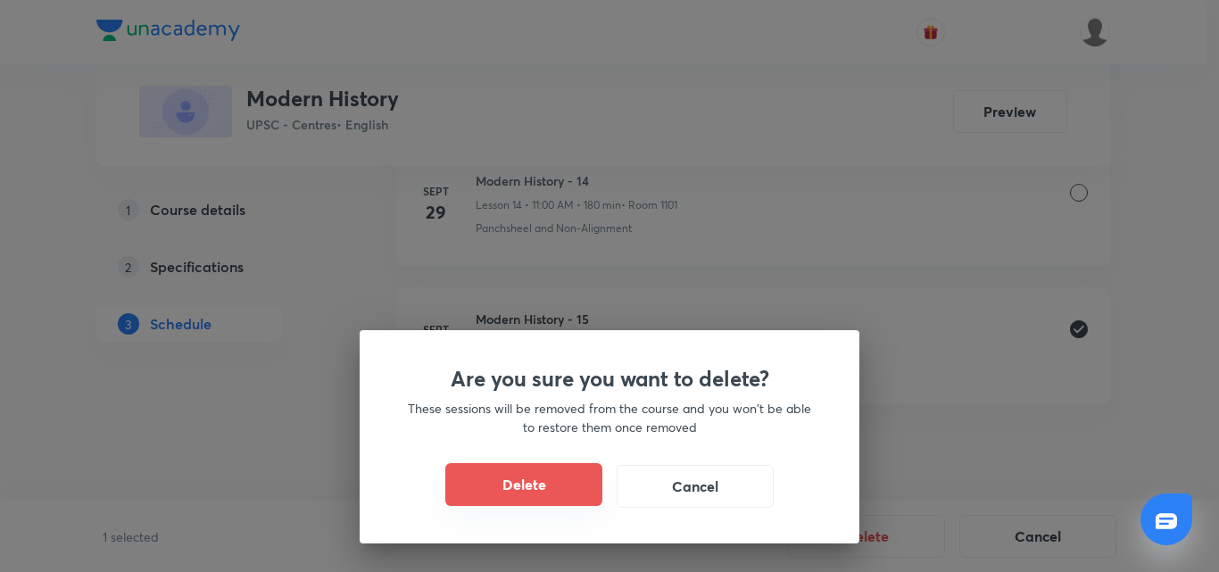
click at [573, 469] on button "Delete" at bounding box center [523, 484] width 157 height 43
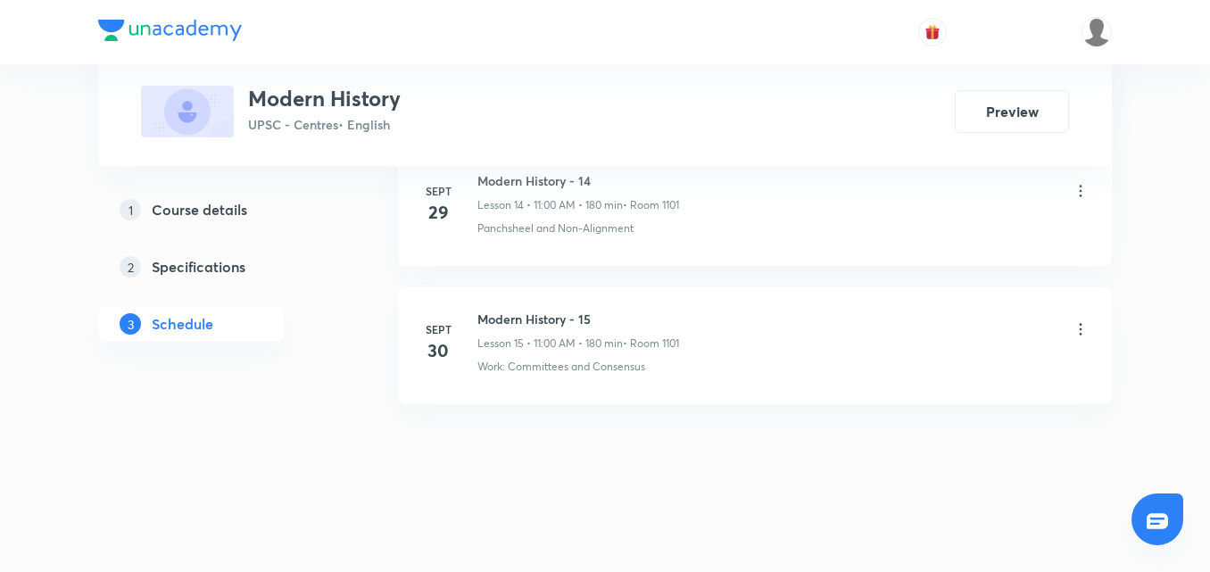
scroll to position [2795, 0]
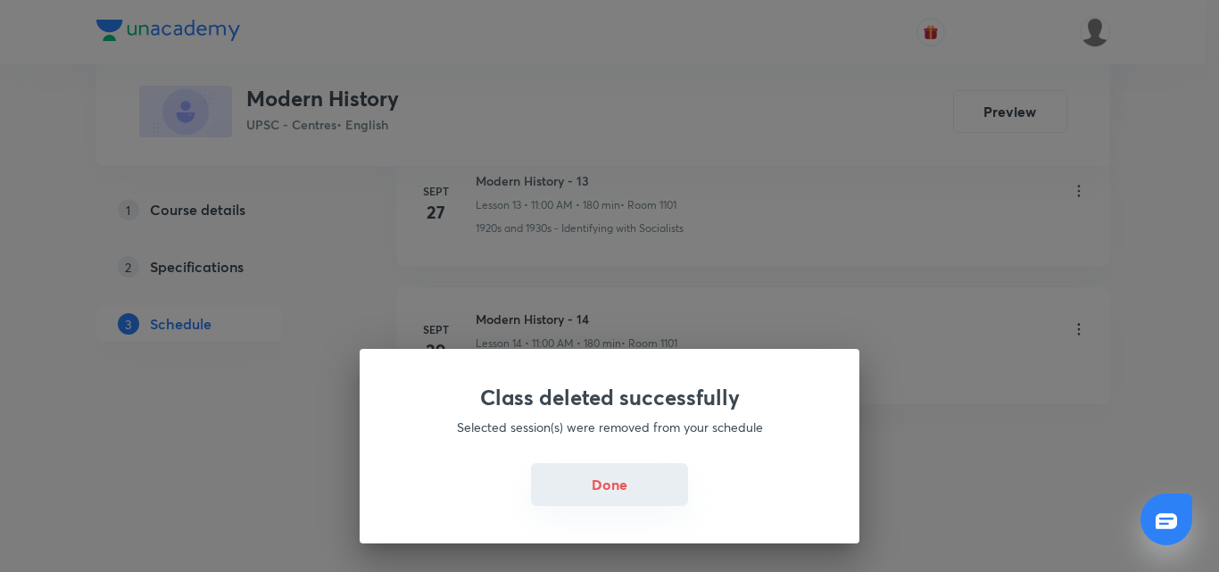
click at [611, 495] on button "Done" at bounding box center [609, 484] width 157 height 43
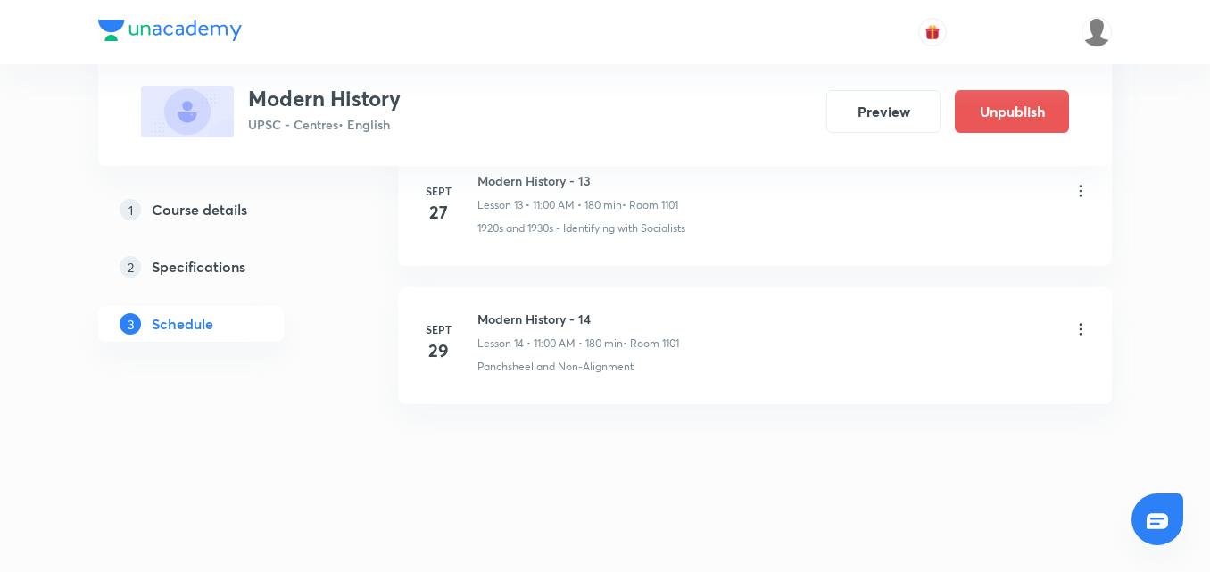
click at [535, 319] on h6 "Modern History - 14" at bounding box center [578, 319] width 202 height 19
copy h6 "Modern History - 14"
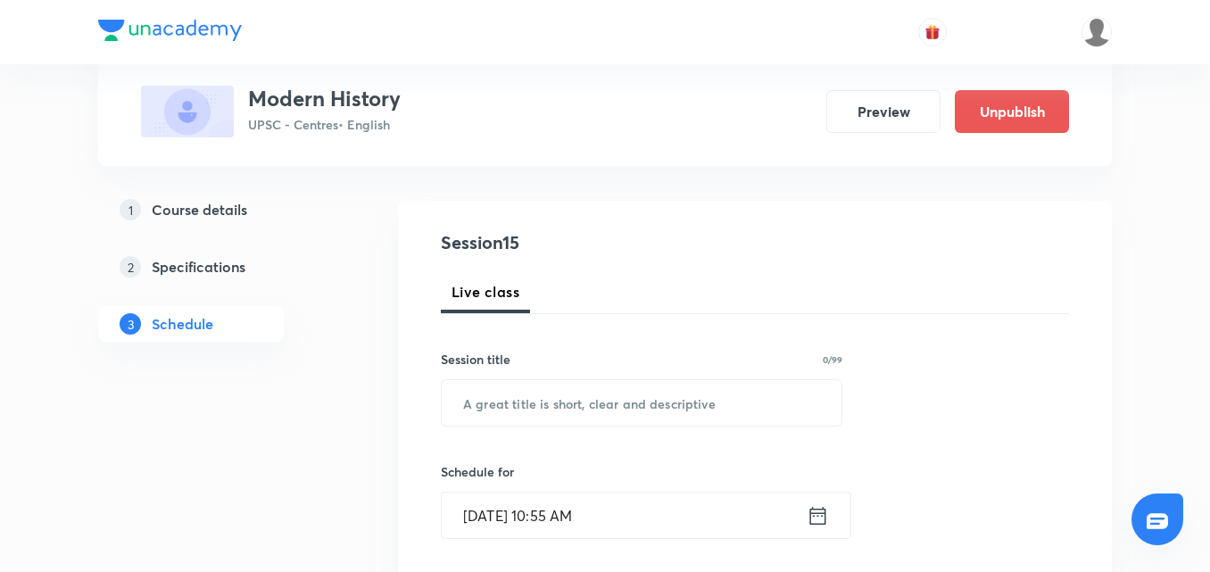
scroll to position [157, 0]
click at [533, 385] on input "text" at bounding box center [642, 402] width 400 height 46
paste input "Modern History - 14"
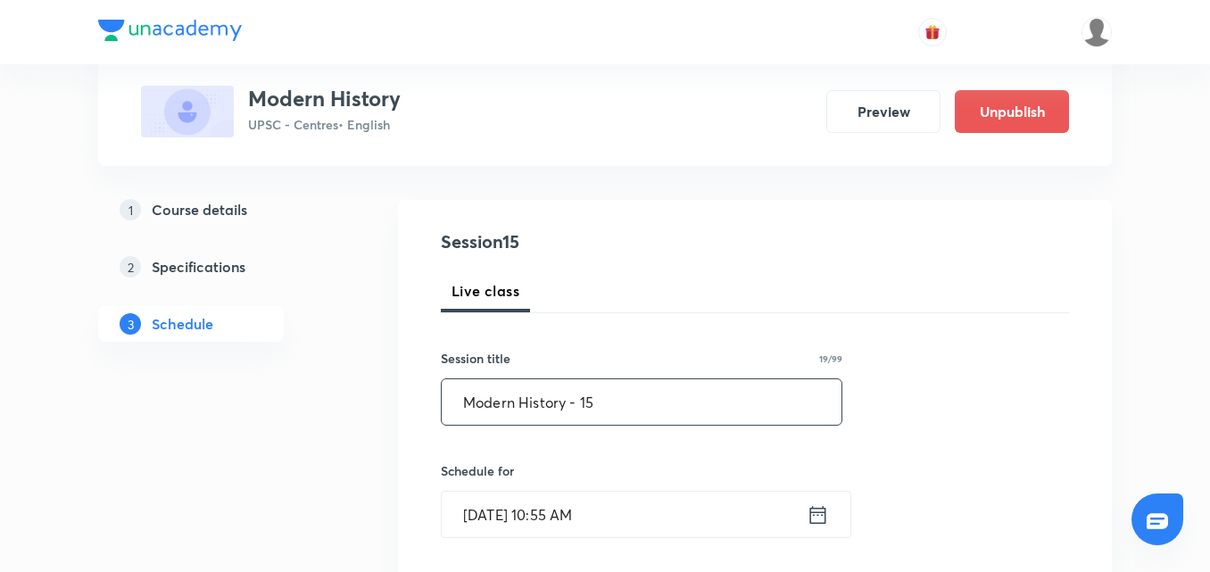
type input "Modern History - 15"
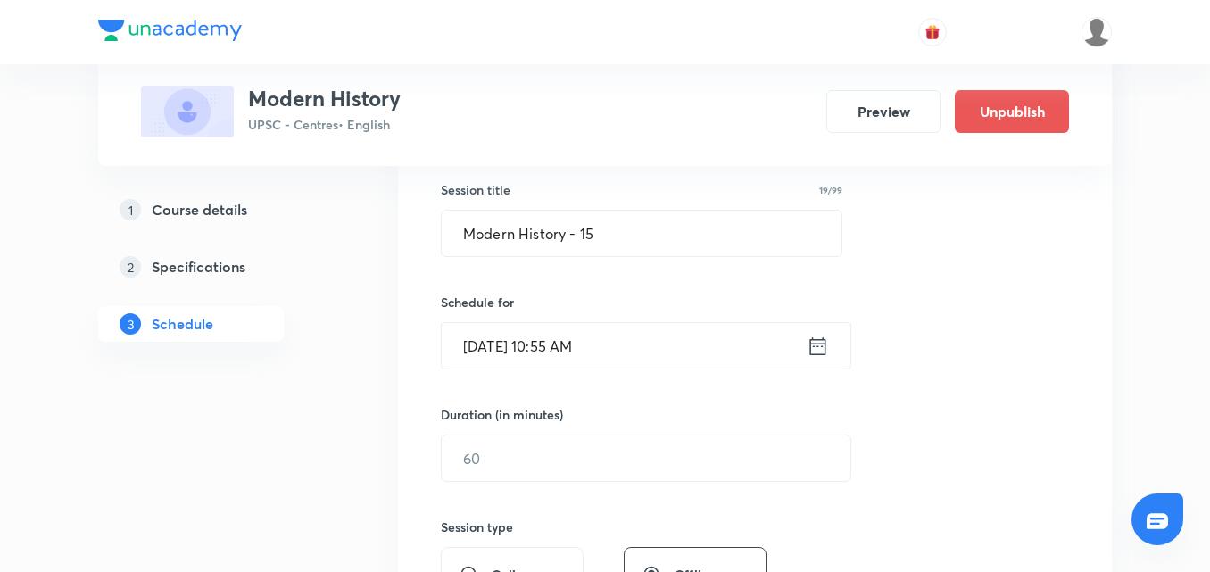
scroll to position [327, 0]
click at [811, 352] on icon at bounding box center [818, 345] width 16 height 18
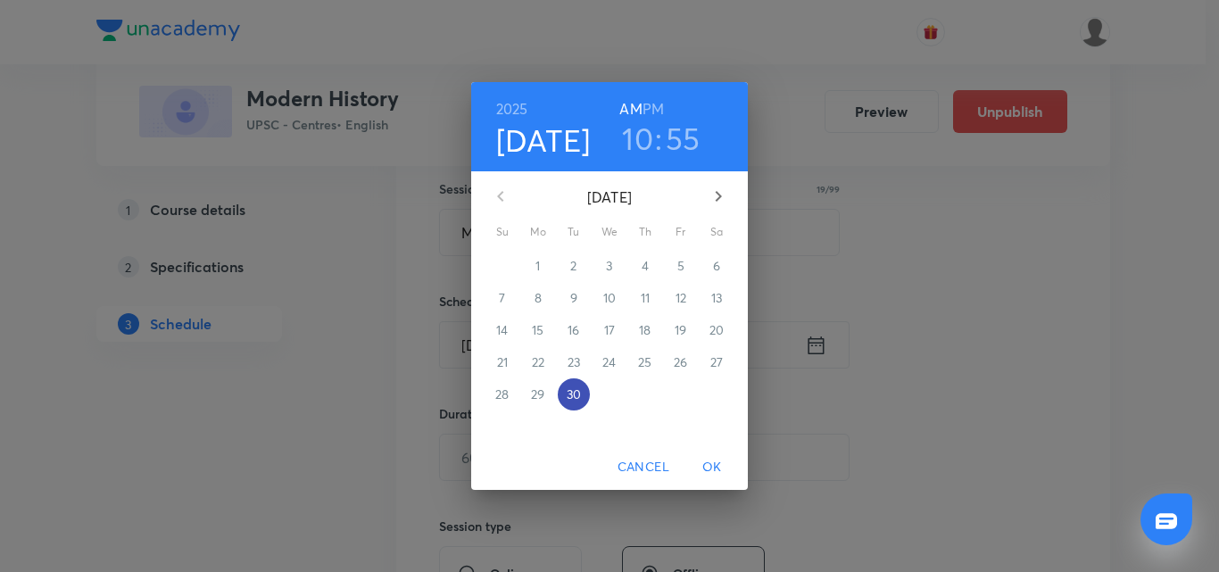
click at [579, 391] on p "30" at bounding box center [574, 395] width 14 height 18
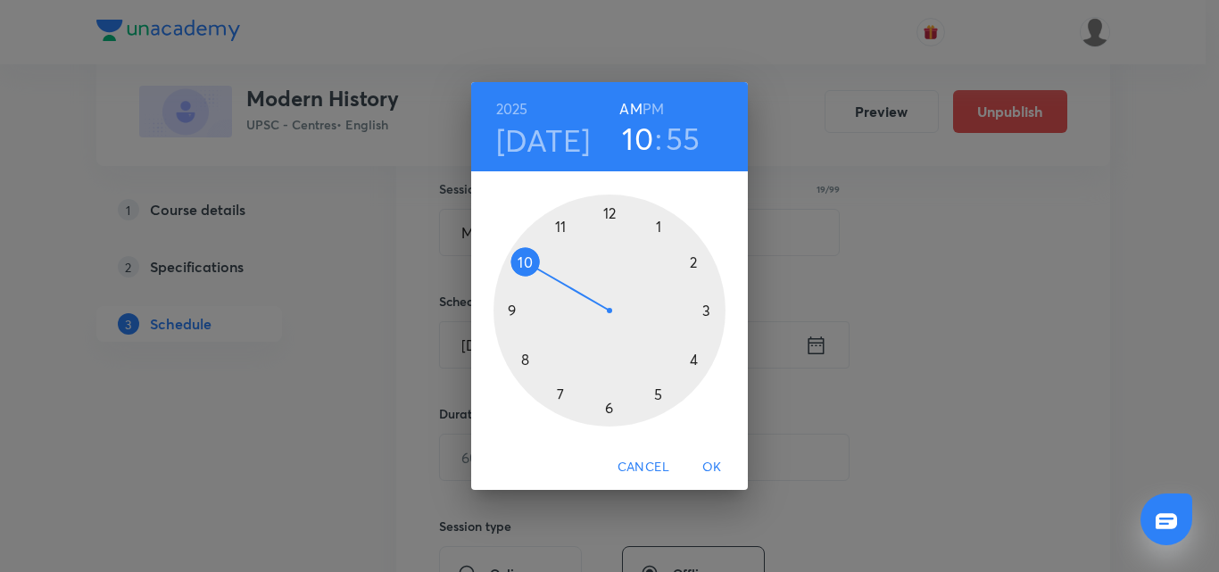
click at [561, 226] on div at bounding box center [610, 311] width 232 height 232
click at [705, 311] on div at bounding box center [610, 311] width 232 height 232
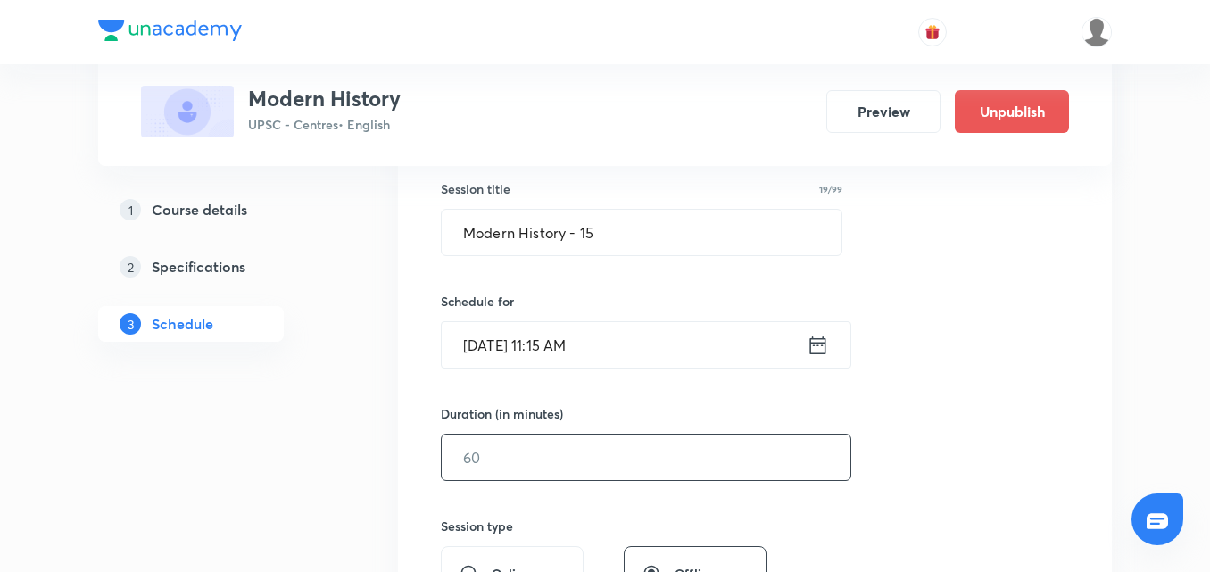
click at [656, 454] on input "text" at bounding box center [646, 458] width 409 height 46
type input "180"
click at [957, 401] on div "Session 15 Live class Session title 19/99 Modern History - 15 ​ Schedule for Se…" at bounding box center [755, 478] width 628 height 838
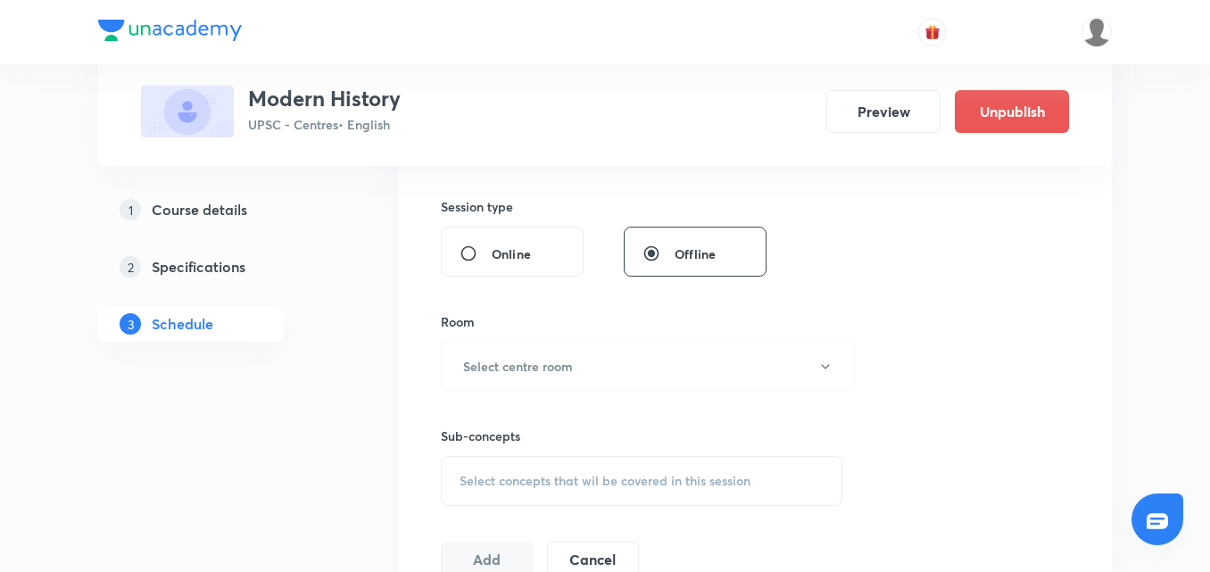
scroll to position [648, 0]
click at [744, 356] on button "Select centre room" at bounding box center [648, 364] width 414 height 49
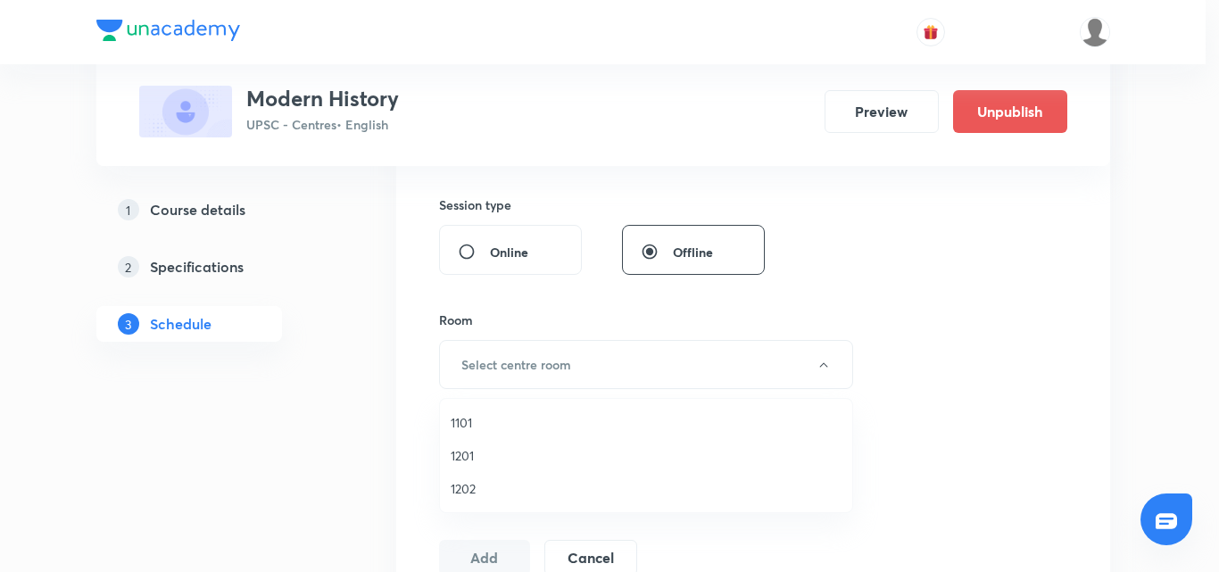
click at [486, 415] on span "1101" at bounding box center [646, 422] width 391 height 19
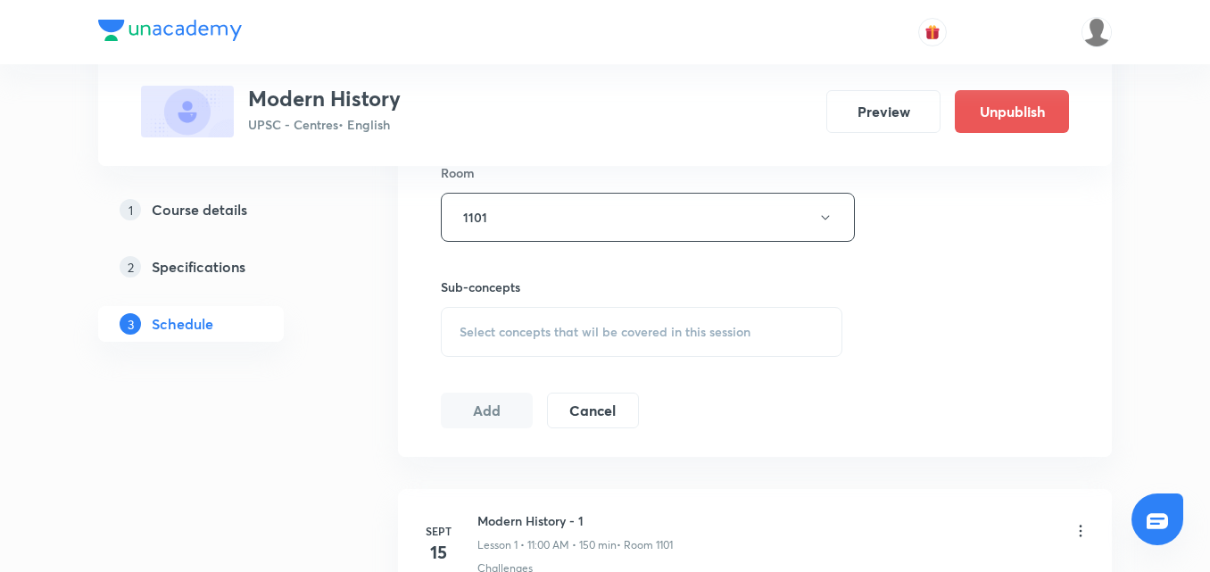
scroll to position [797, 0]
click at [680, 318] on div "Select concepts that wil be covered in this session" at bounding box center [642, 330] width 402 height 50
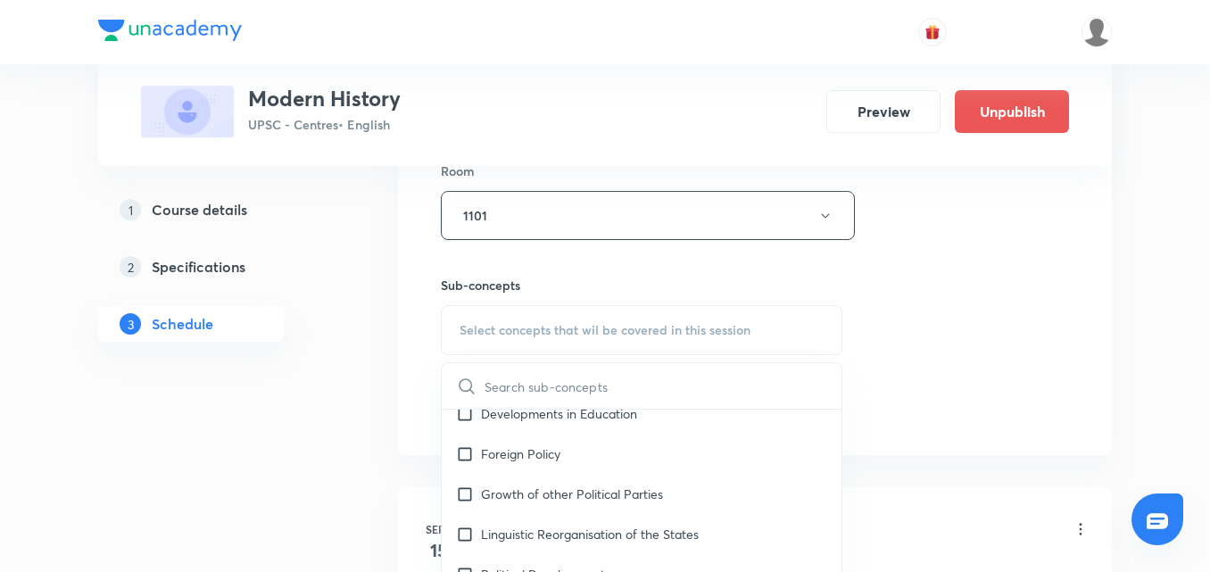
scroll to position [1234, 0]
click at [701, 471] on div "Growth of other Political Parties" at bounding box center [642, 491] width 400 height 40
checkbox input "true"
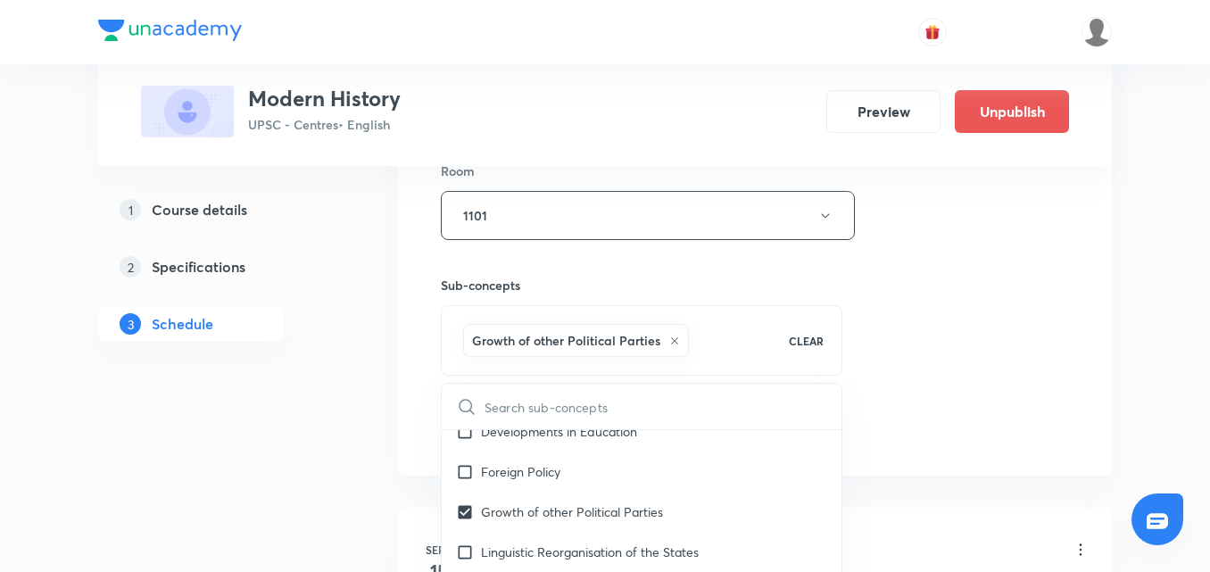
click at [907, 358] on div "Session 15 Live class Session title 19/99 Modern History - 15 ​ Schedule for Se…" at bounding box center [755, 18] width 628 height 859
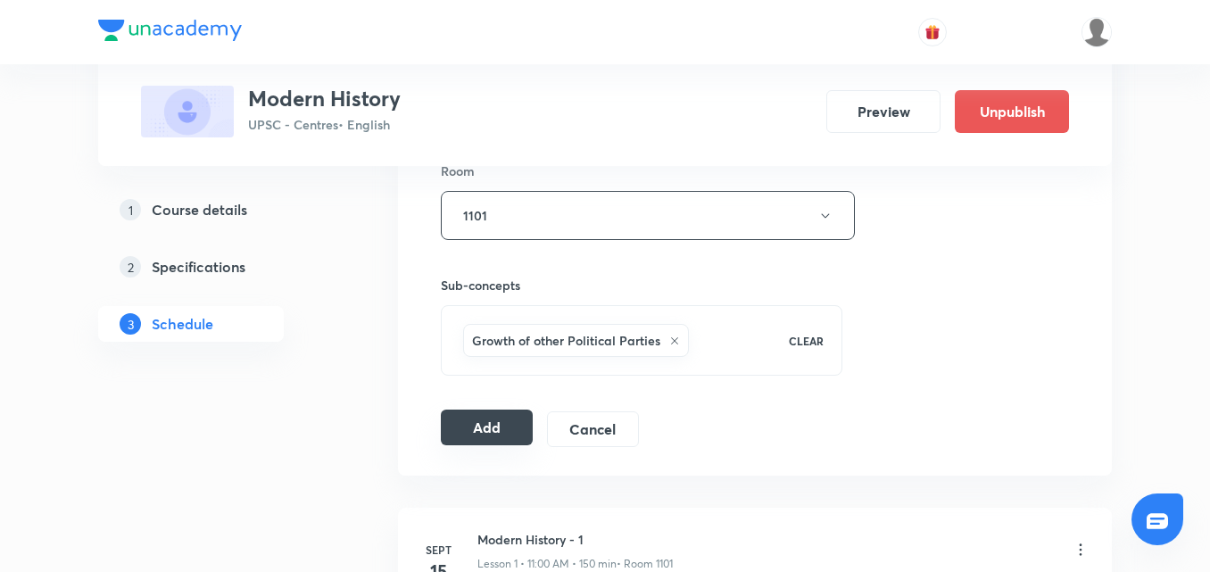
click at [501, 423] on button "Add" at bounding box center [487, 428] width 92 height 36
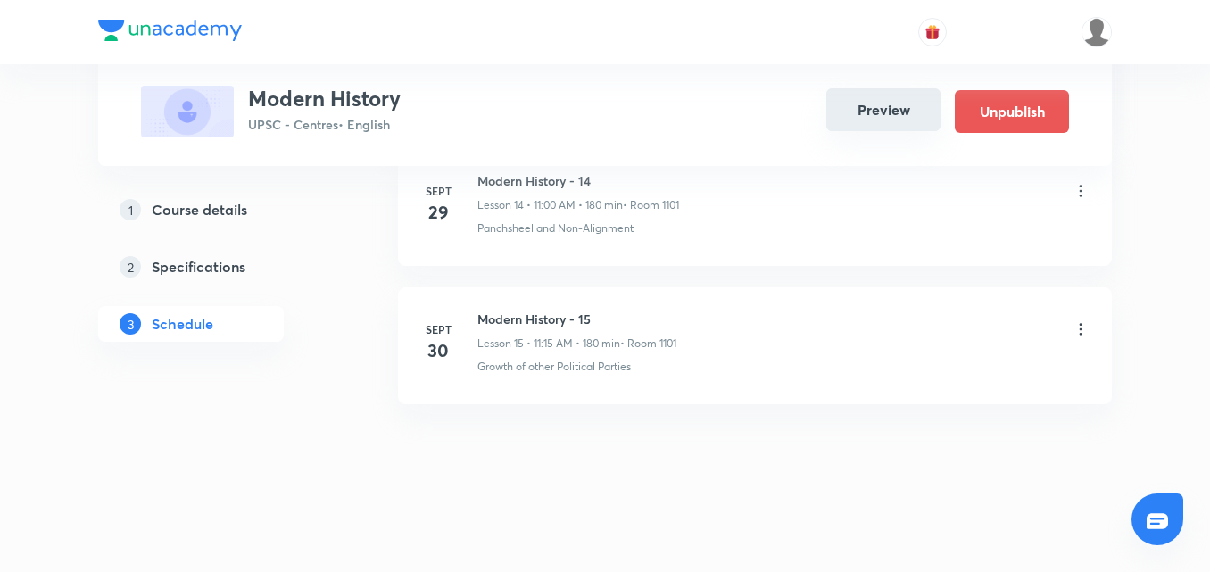
click at [890, 101] on button "Preview" at bounding box center [883, 109] width 114 height 43
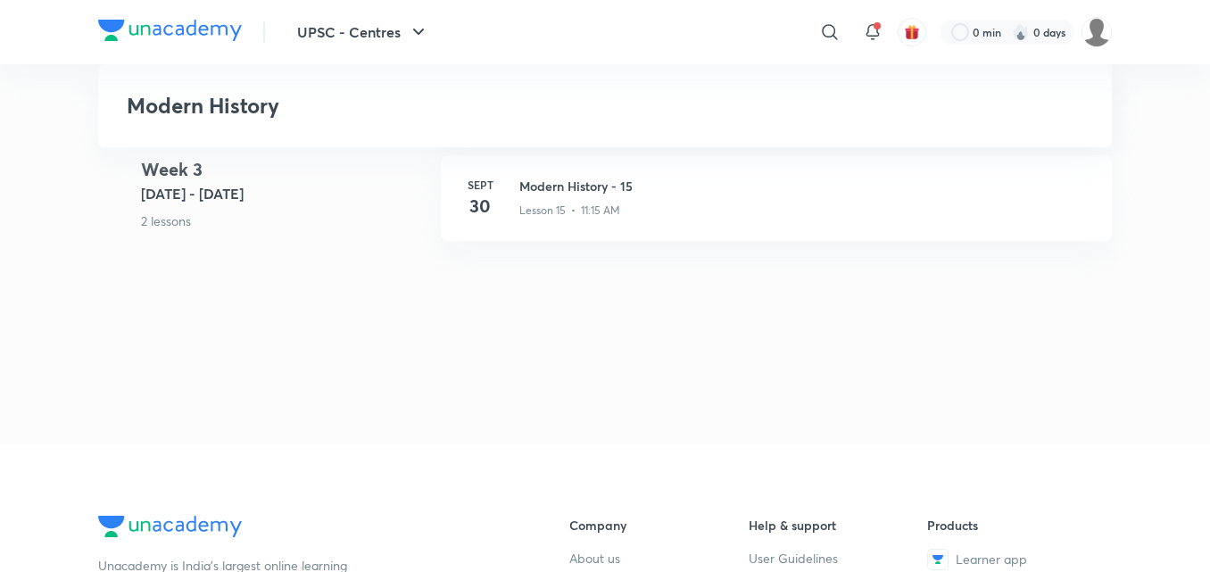
scroll to position [2239, 0]
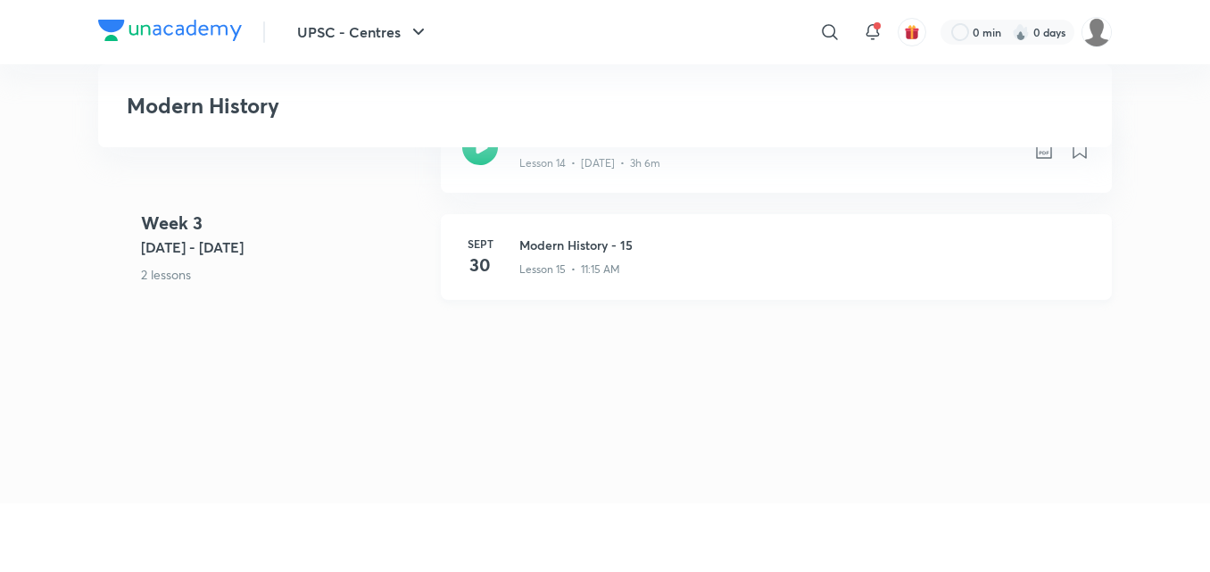
click at [709, 256] on div "Lesson 15 • 11:15 AM" at bounding box center [804, 265] width 571 height 23
click at [634, 272] on div "Lesson 15 • 11:15 AM" at bounding box center [804, 265] width 571 height 23
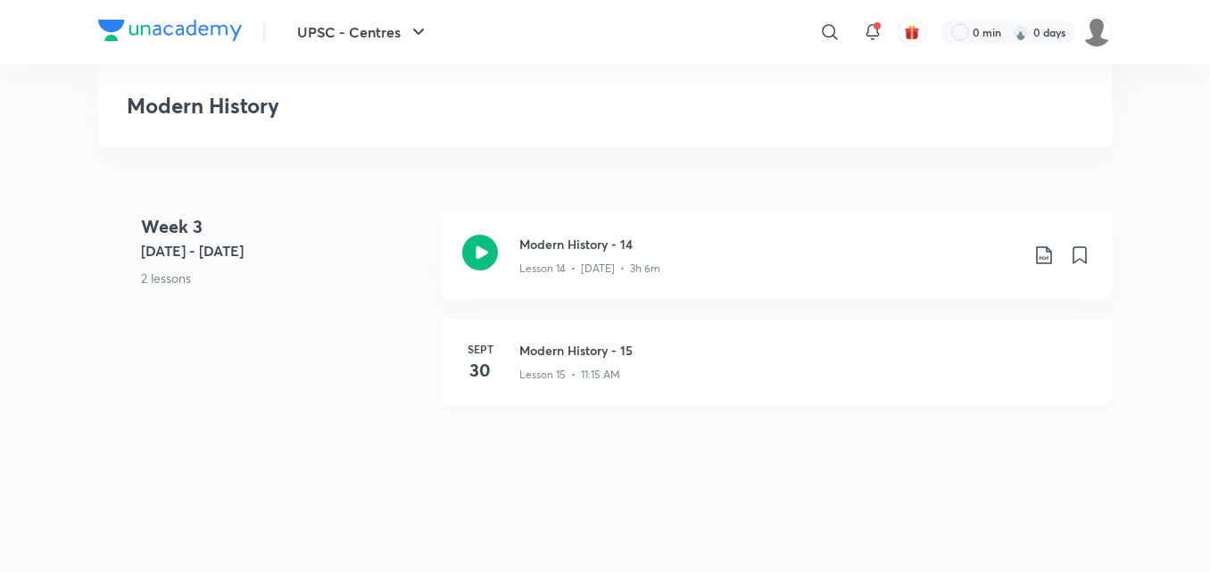
scroll to position [2121, 0]
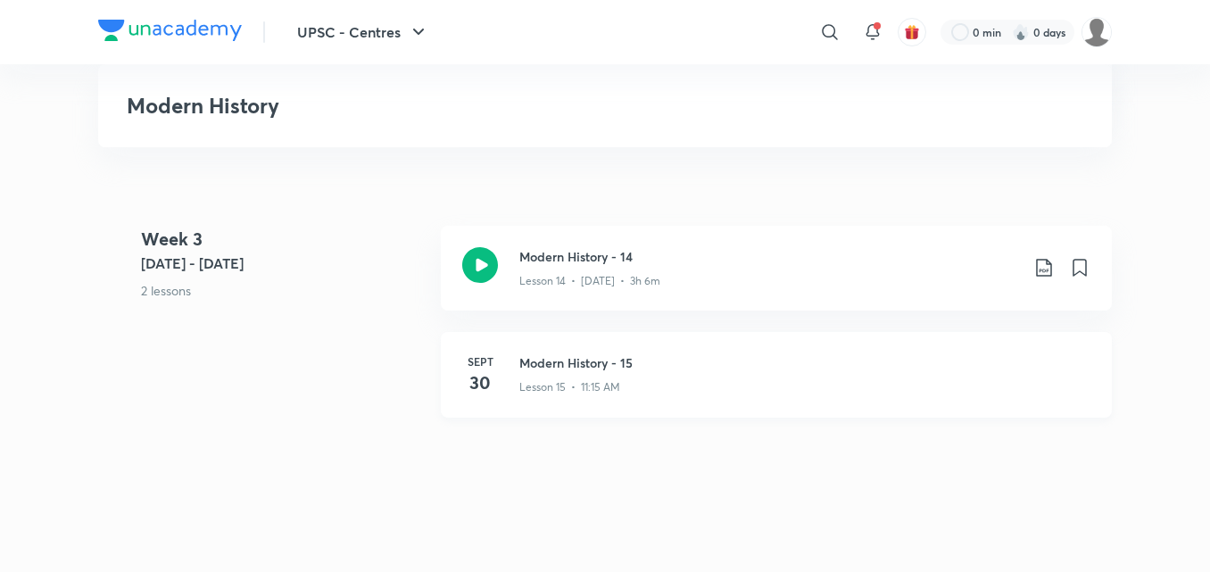
click at [647, 374] on div "Lesson 15 • 11:15 AM" at bounding box center [804, 383] width 571 height 23
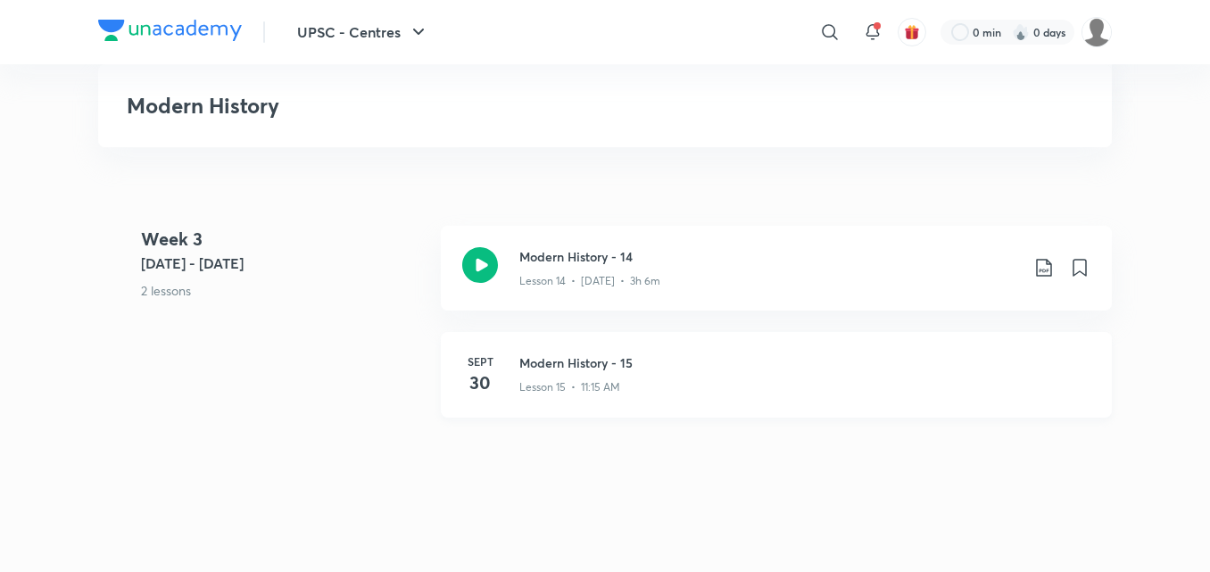
click at [647, 374] on div "Lesson 15 • 11:15 AM" at bounding box center [804, 383] width 571 height 23
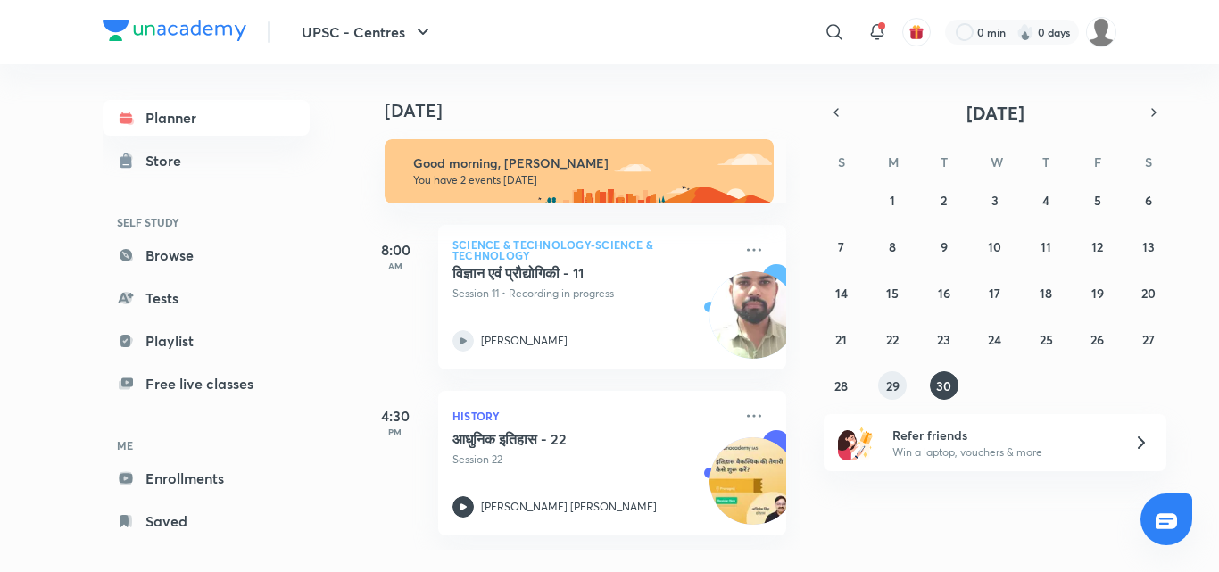
click at [891, 380] on abbr "29" at bounding box center [892, 385] width 13 height 17
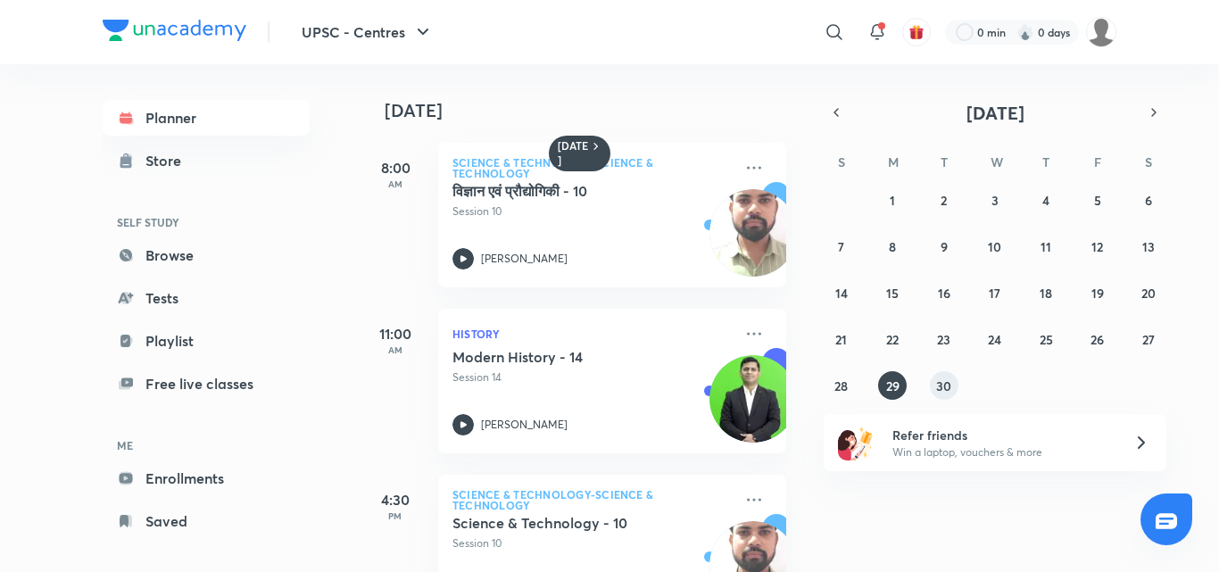
click at [941, 383] on abbr "30" at bounding box center [943, 385] width 15 height 17
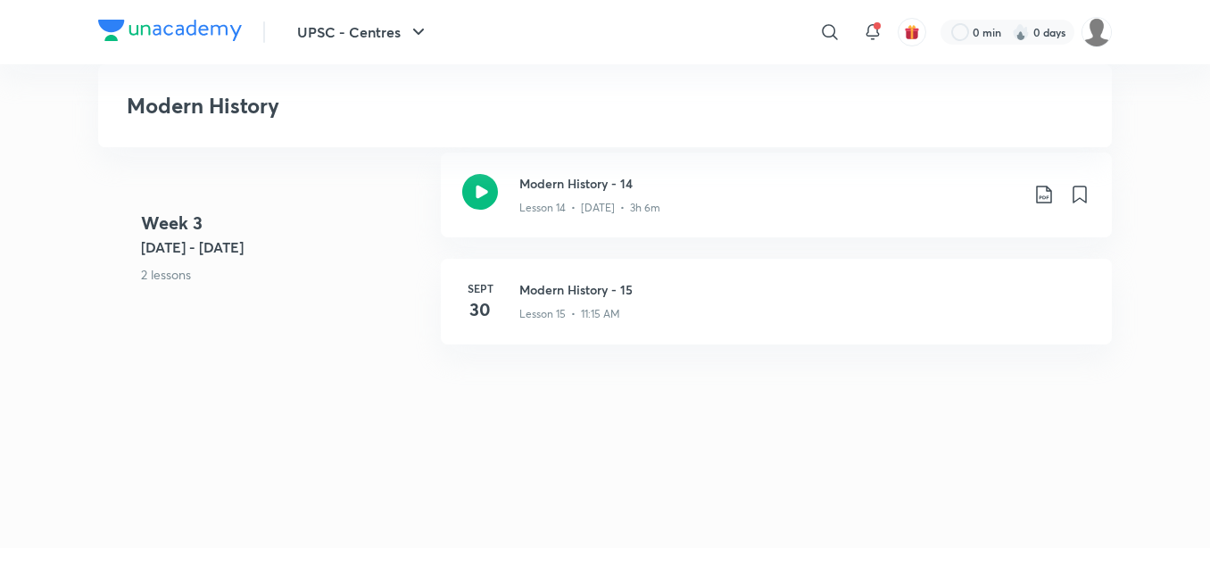
scroll to position [2194, 0]
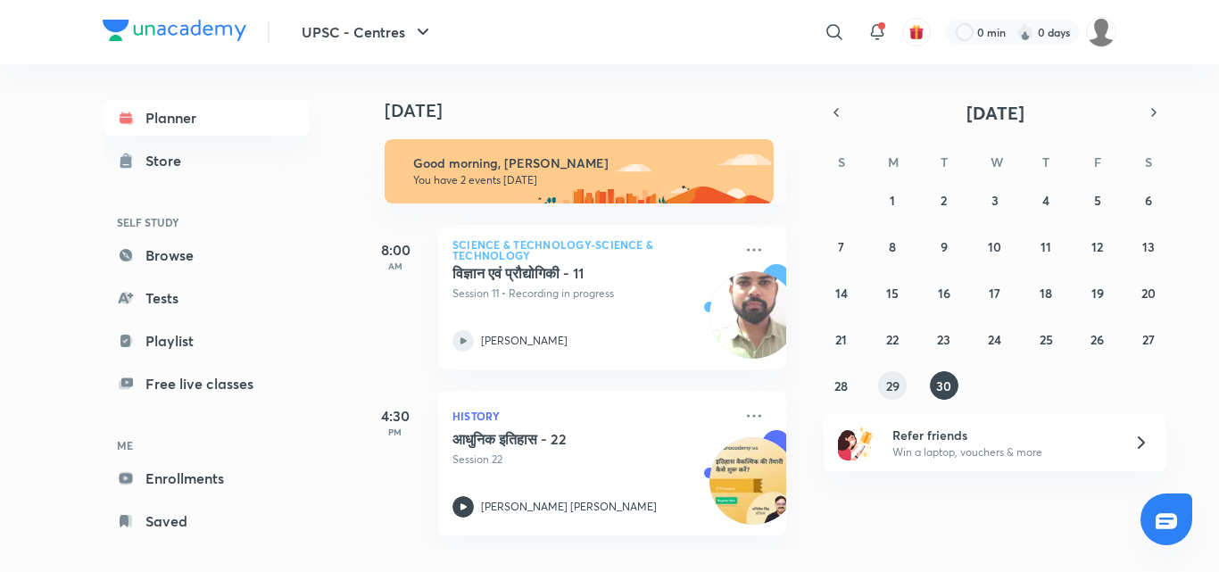
click at [892, 384] on abbr "29" at bounding box center [892, 385] width 13 height 17
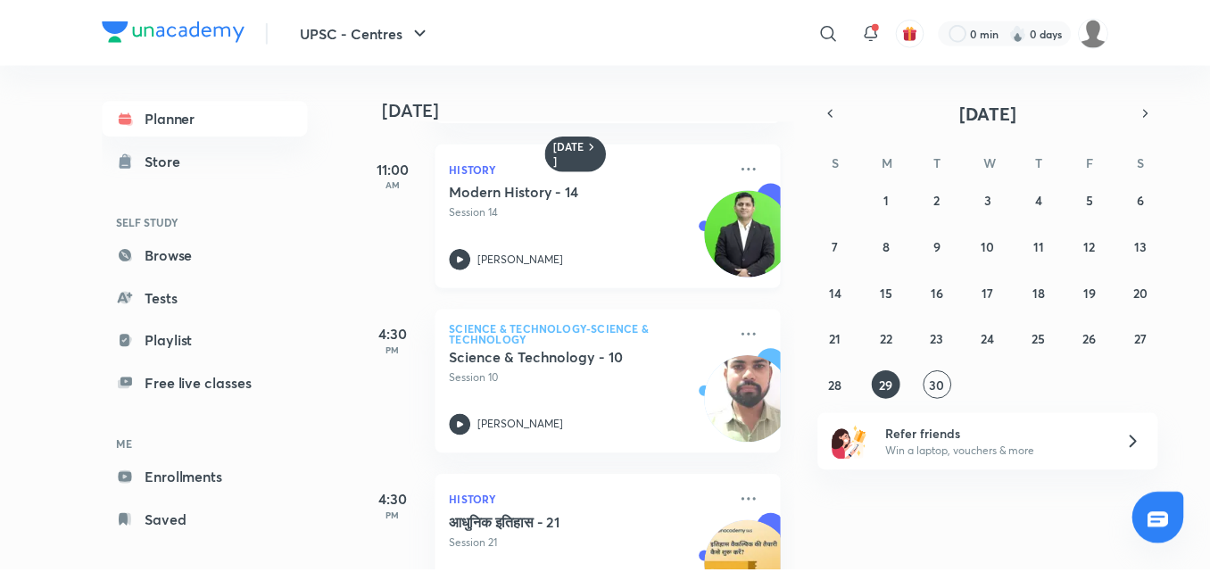
scroll to position [241, 0]
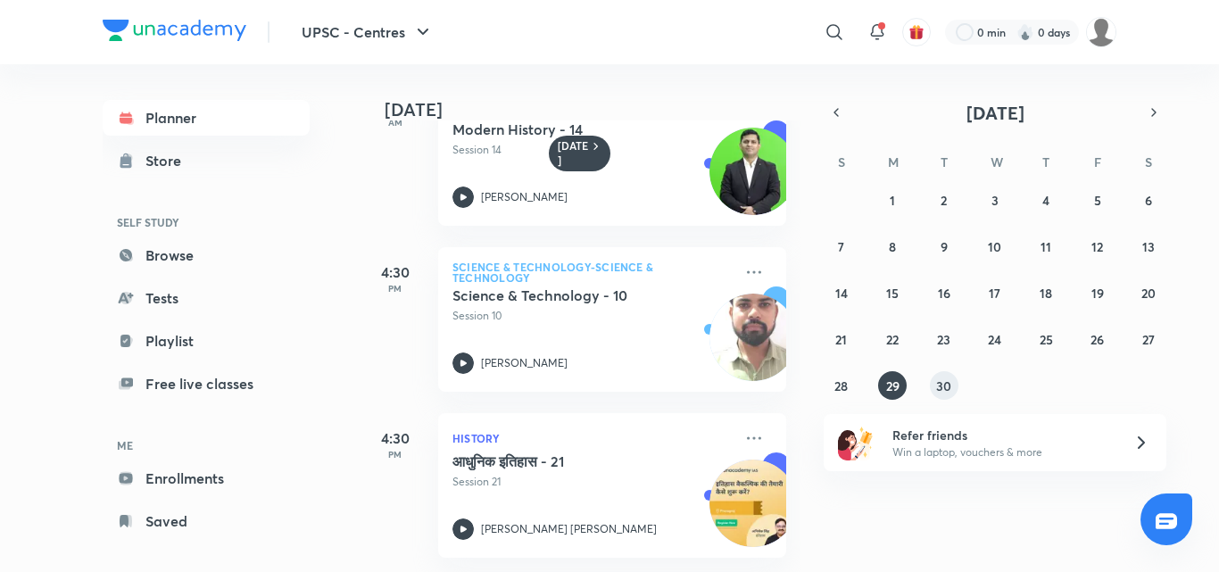
click at [951, 381] on button "30" at bounding box center [944, 385] width 29 height 29
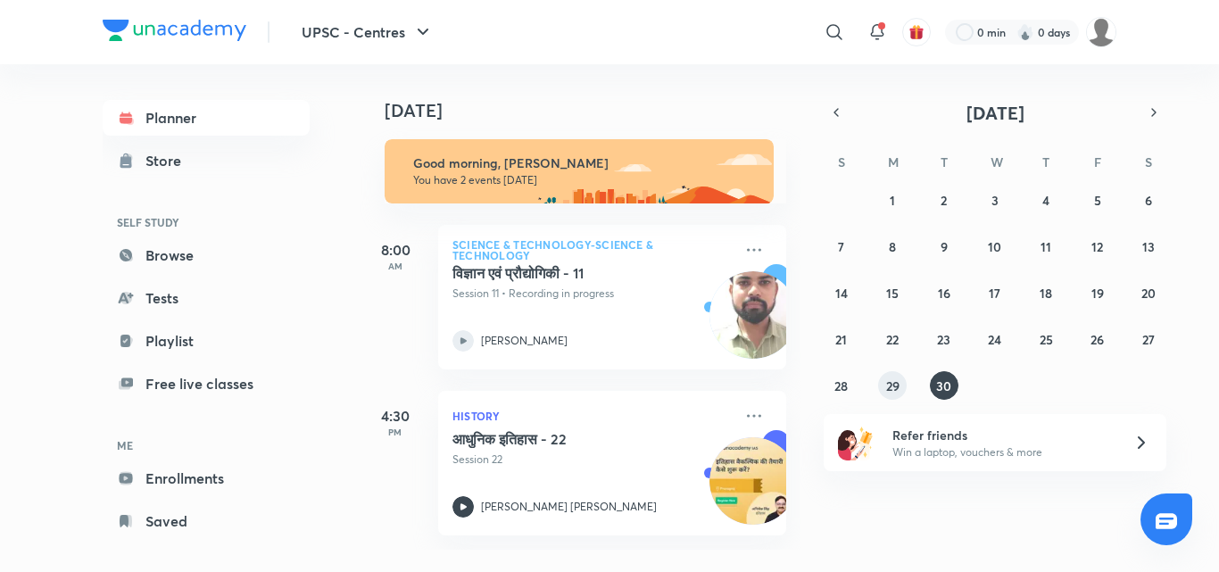
click at [899, 384] on abbr "29" at bounding box center [892, 385] width 13 height 17
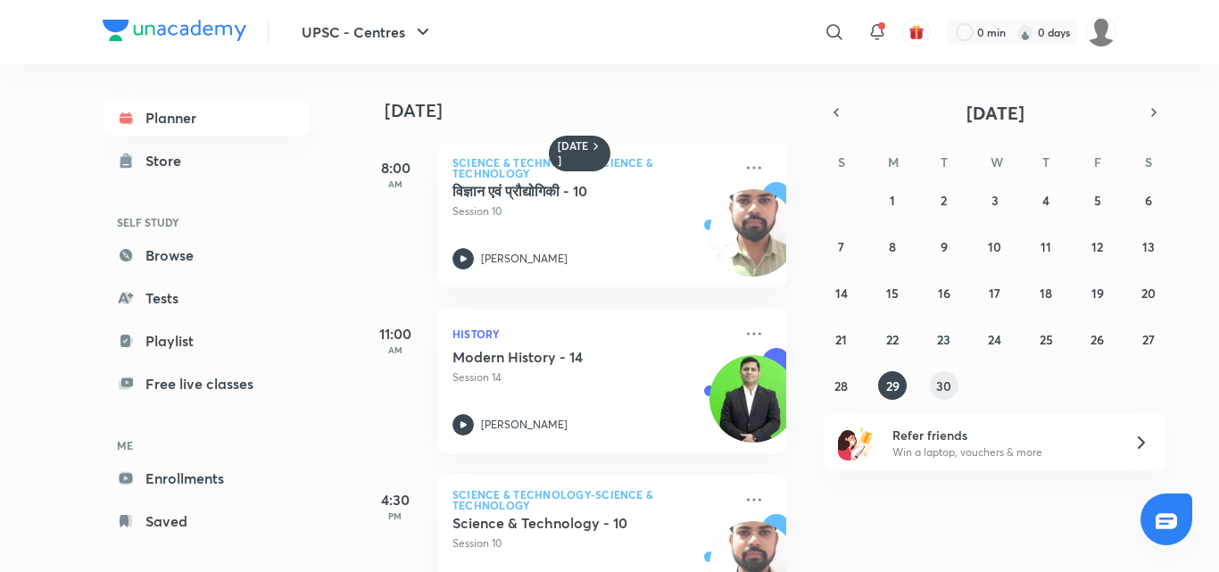
click at [950, 389] on abbr "30" at bounding box center [943, 385] width 15 height 17
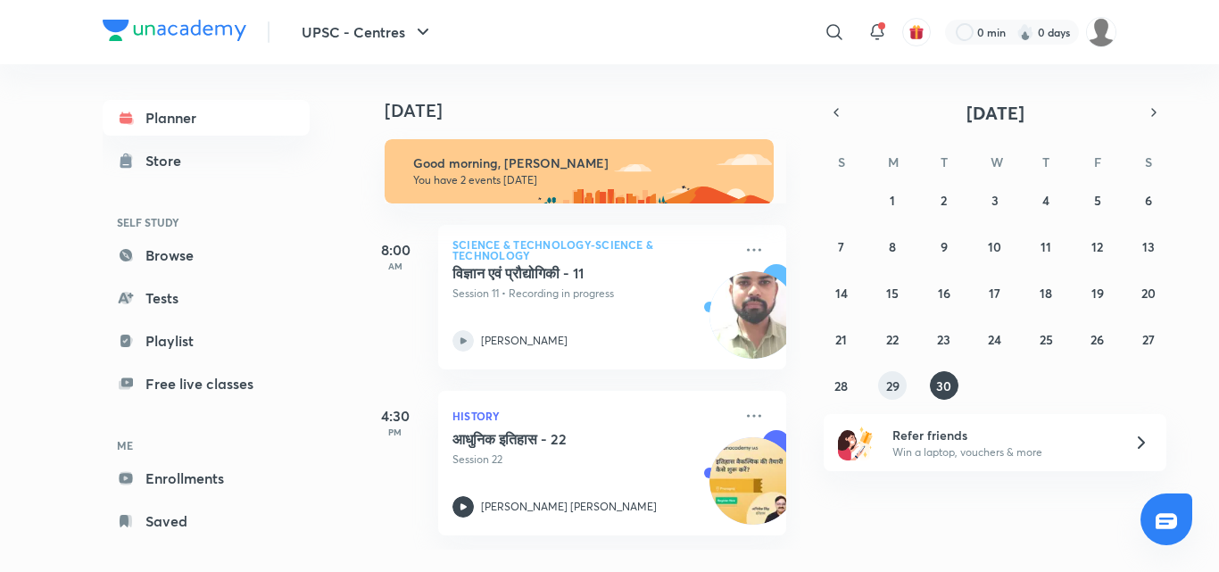
click at [886, 377] on abbr "29" at bounding box center [892, 385] width 13 height 17
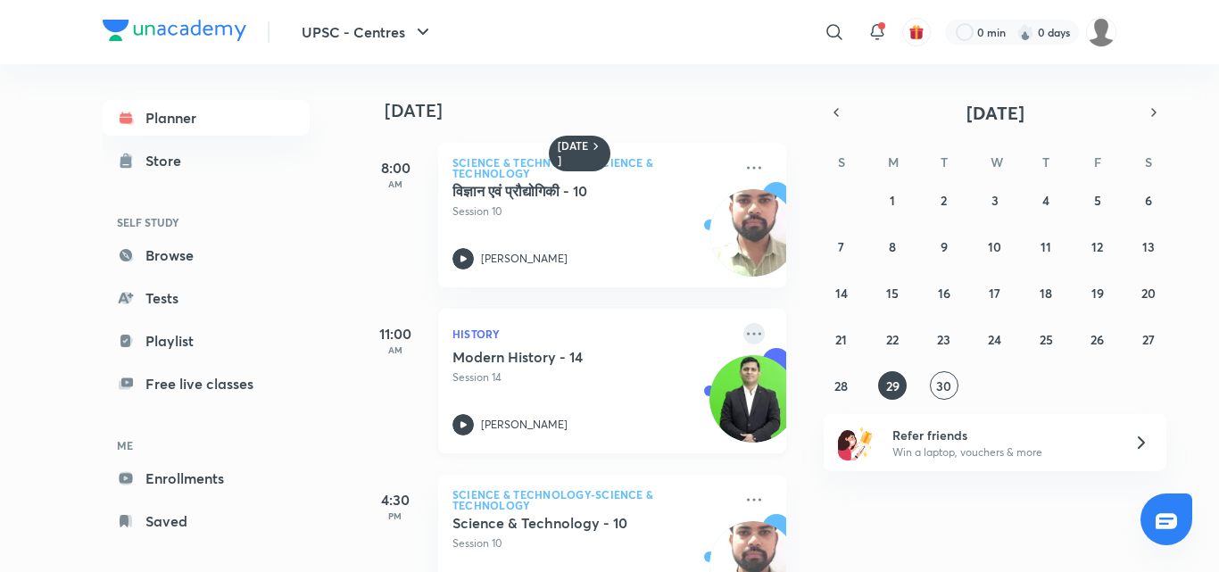
click at [749, 329] on icon at bounding box center [753, 333] width 21 height 21
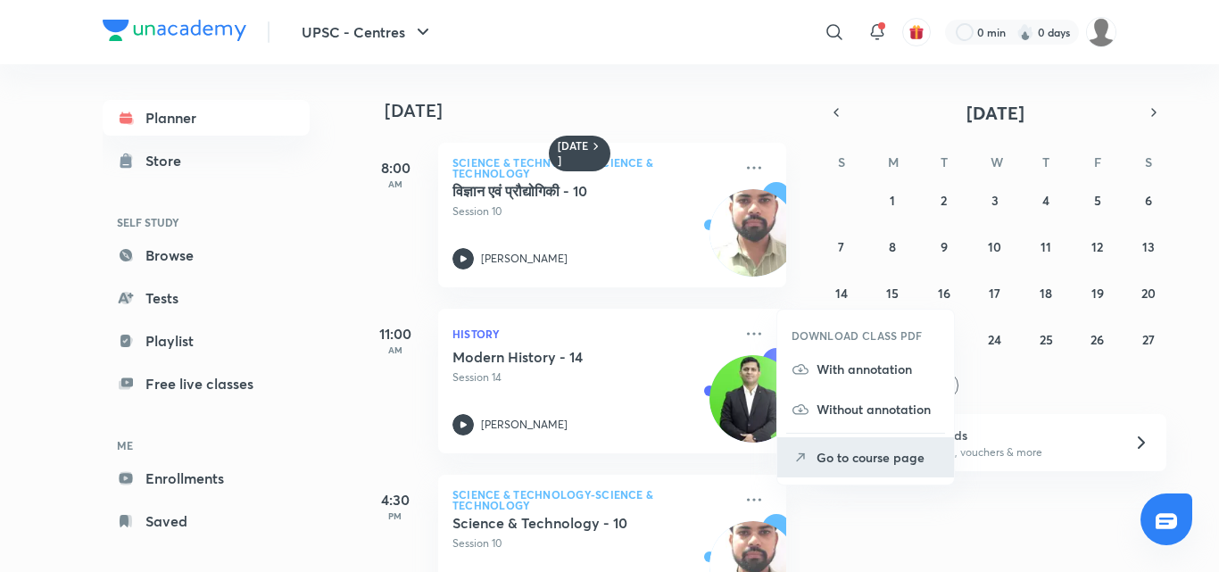
click at [854, 463] on p "Go to course page" at bounding box center [878, 457] width 123 height 19
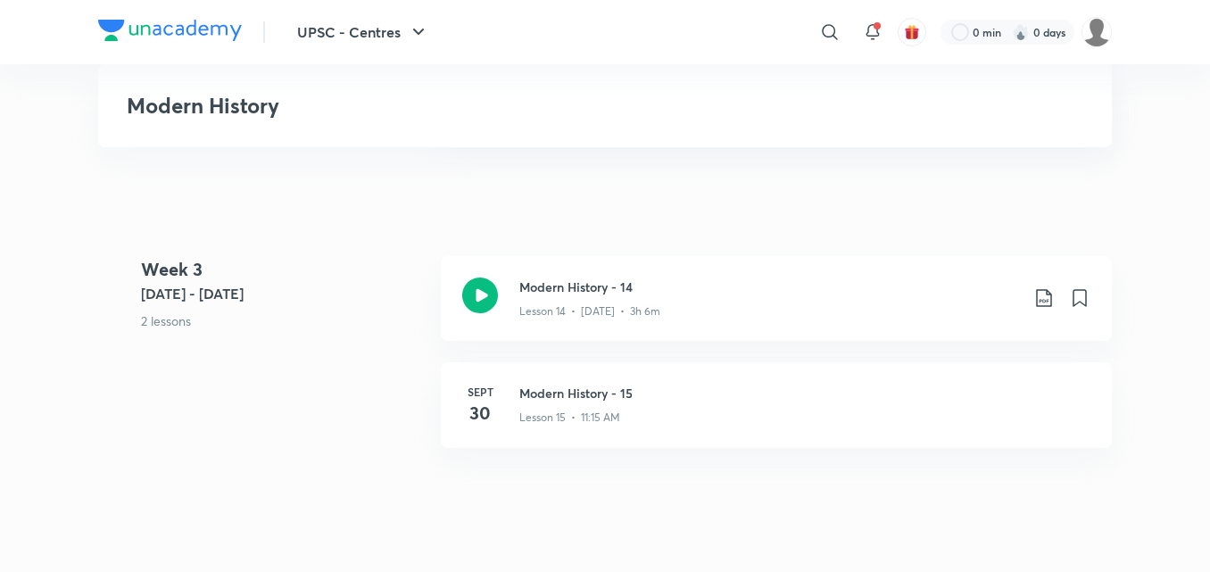
scroll to position [2103, 0]
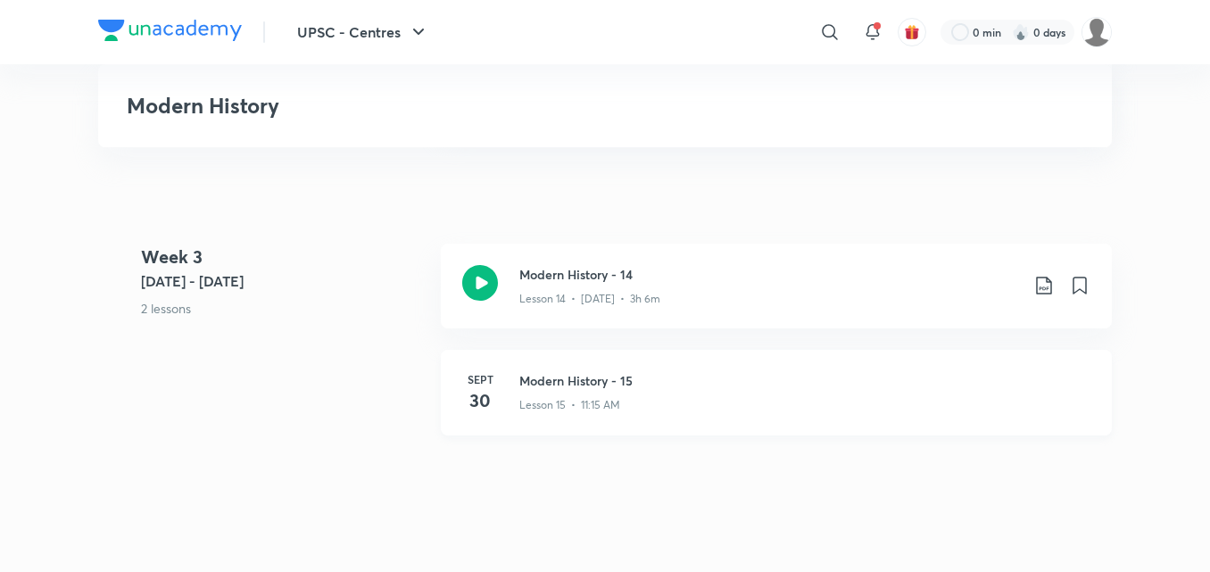
click at [745, 394] on div "Lesson 15 • 11:15 AM" at bounding box center [804, 401] width 571 height 23
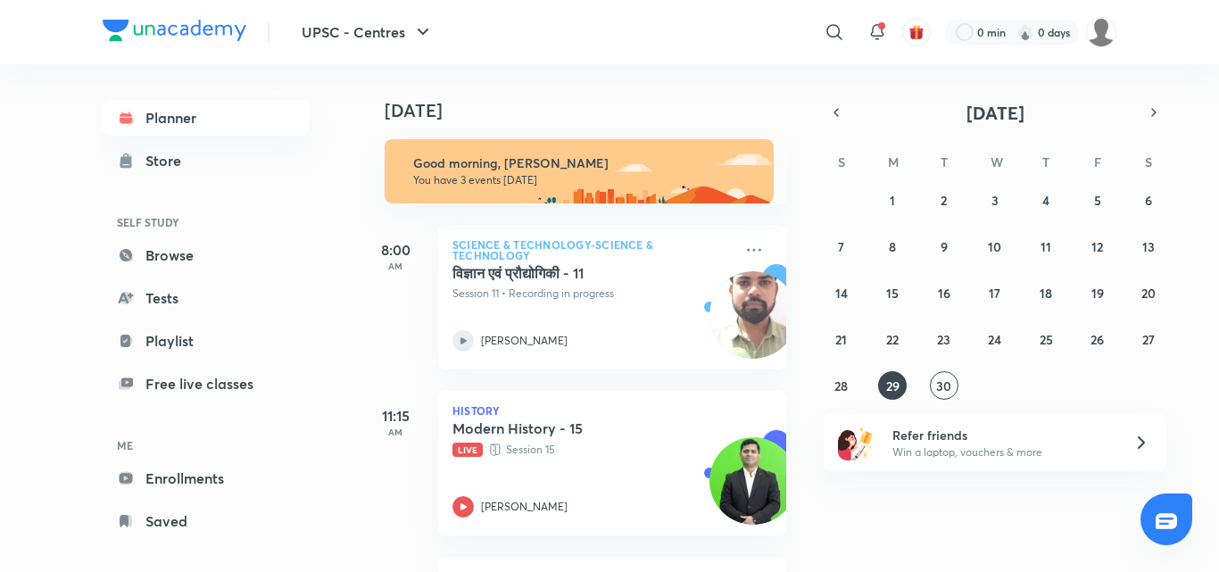
scroll to position [157, 18]
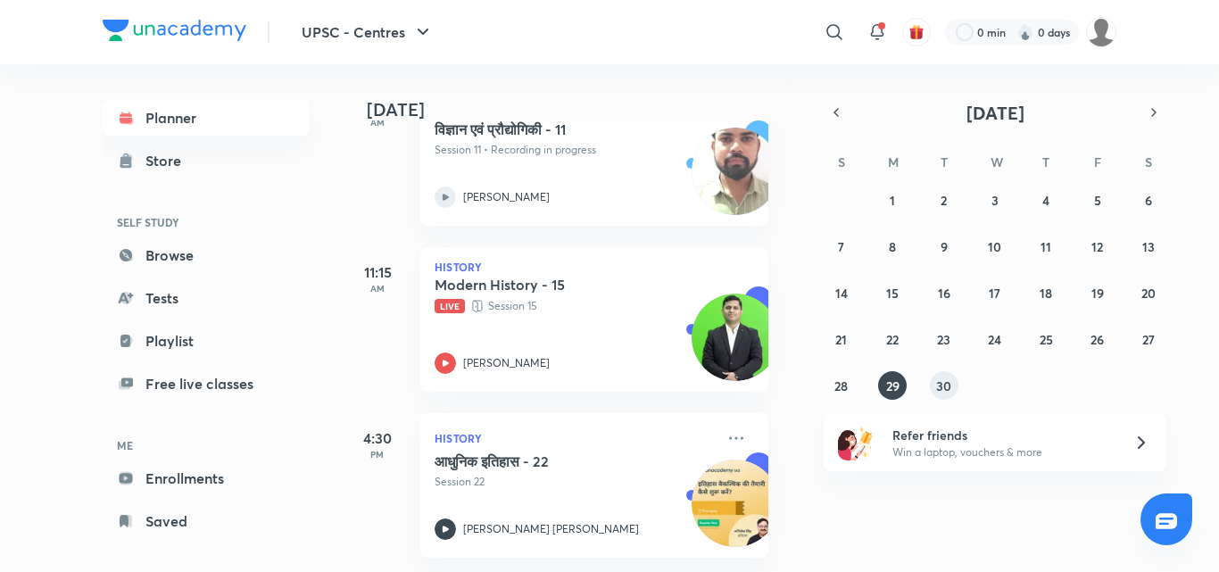
click at [951, 384] on button "30" at bounding box center [944, 385] width 29 height 29
click at [621, 277] on h5 "Modern History - 15" at bounding box center [546, 285] width 222 height 18
click at [592, 278] on h5 "Modern History - 15" at bounding box center [546, 285] width 222 height 18
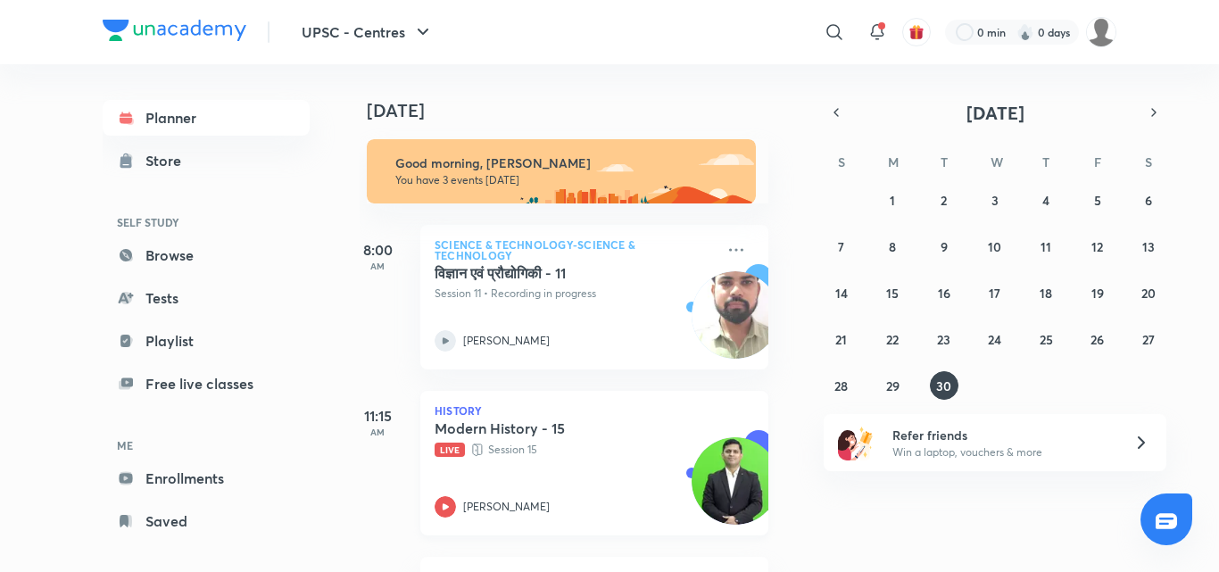
scroll to position [157, 18]
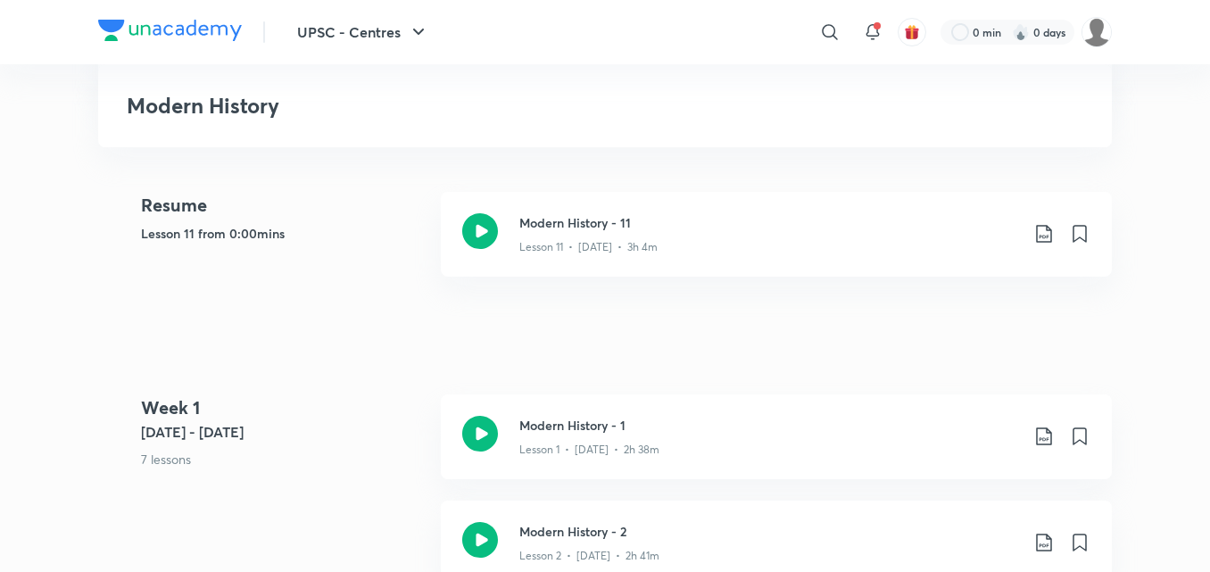
scroll to position [380, 0]
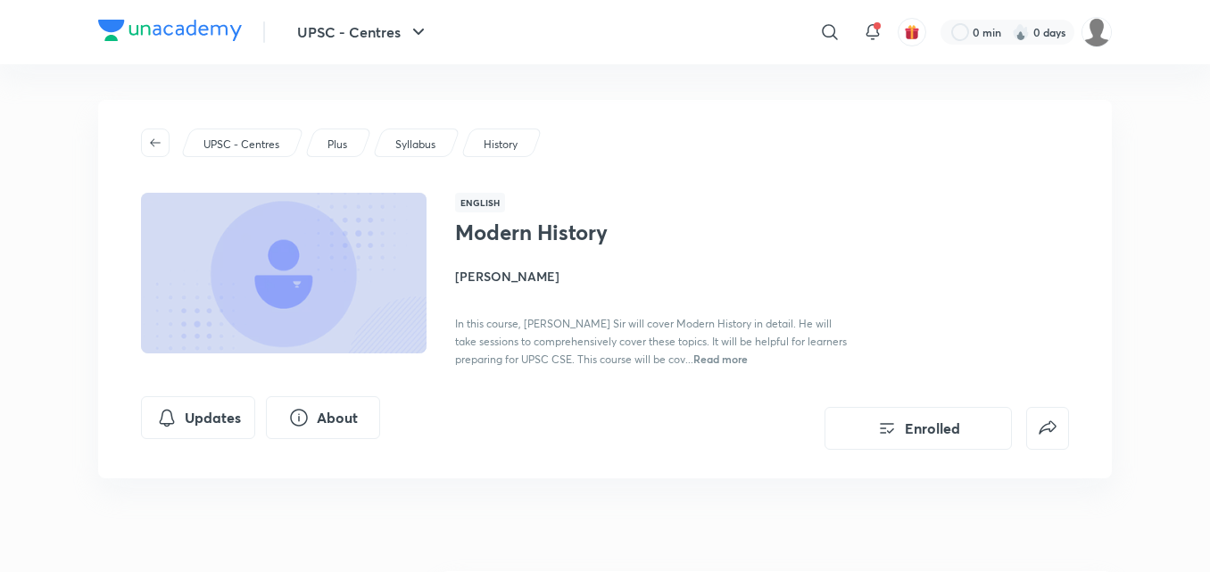
click at [729, 362] on span "Read more" at bounding box center [720, 359] width 54 height 14
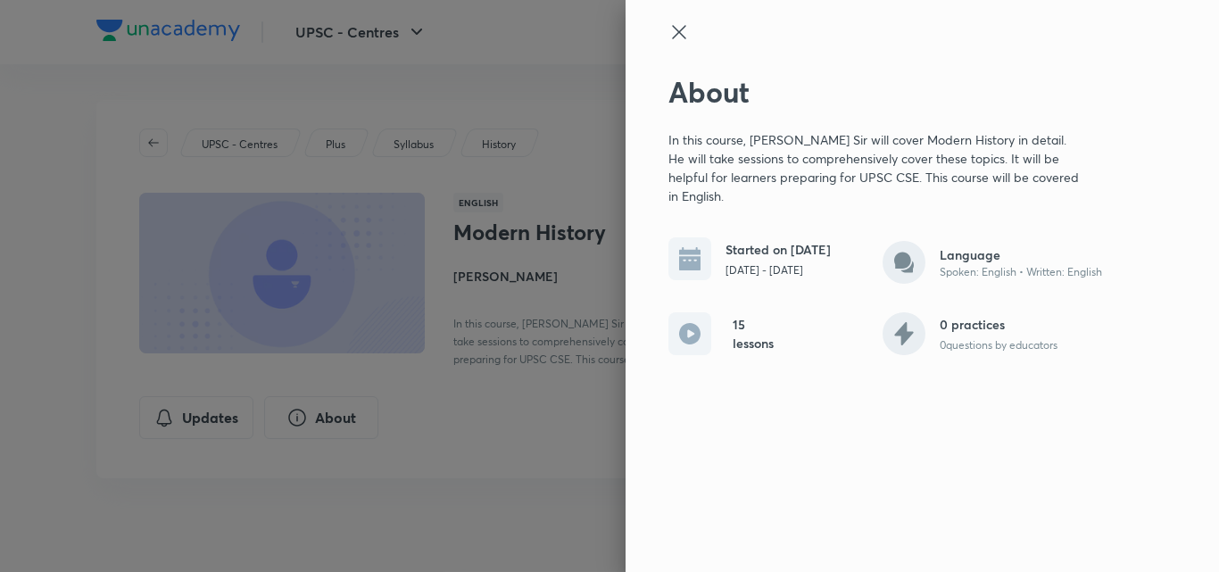
click at [676, 31] on icon at bounding box center [678, 31] width 13 height 13
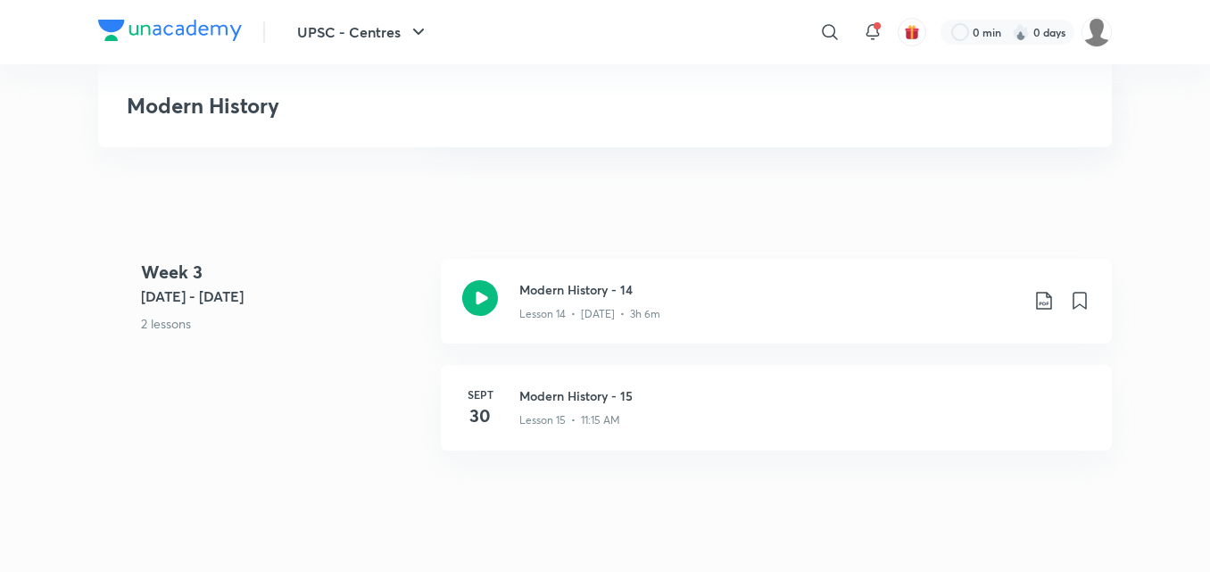
scroll to position [2086, 0]
click at [714, 418] on div "Lesson 15 • 11:15 AM" at bounding box center [804, 418] width 571 height 23
